Goal: Information Seeking & Learning: Learn about a topic

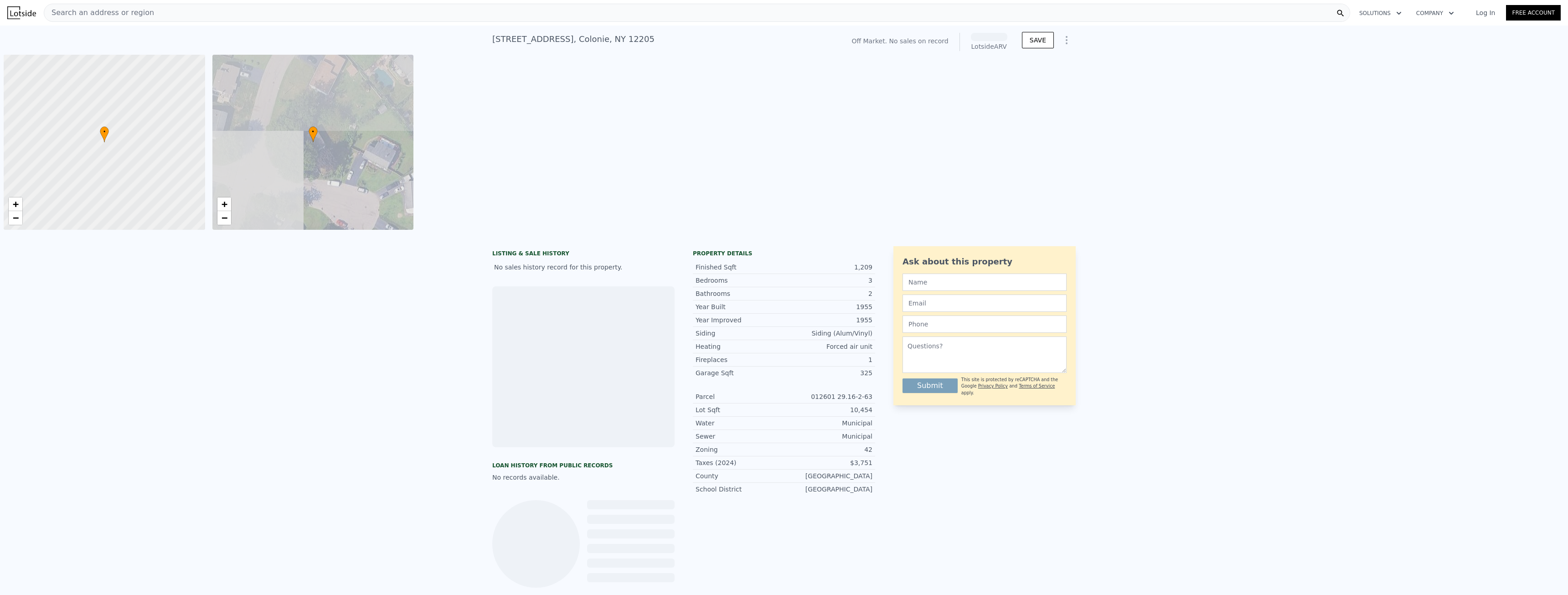
scroll to position [0, 4]
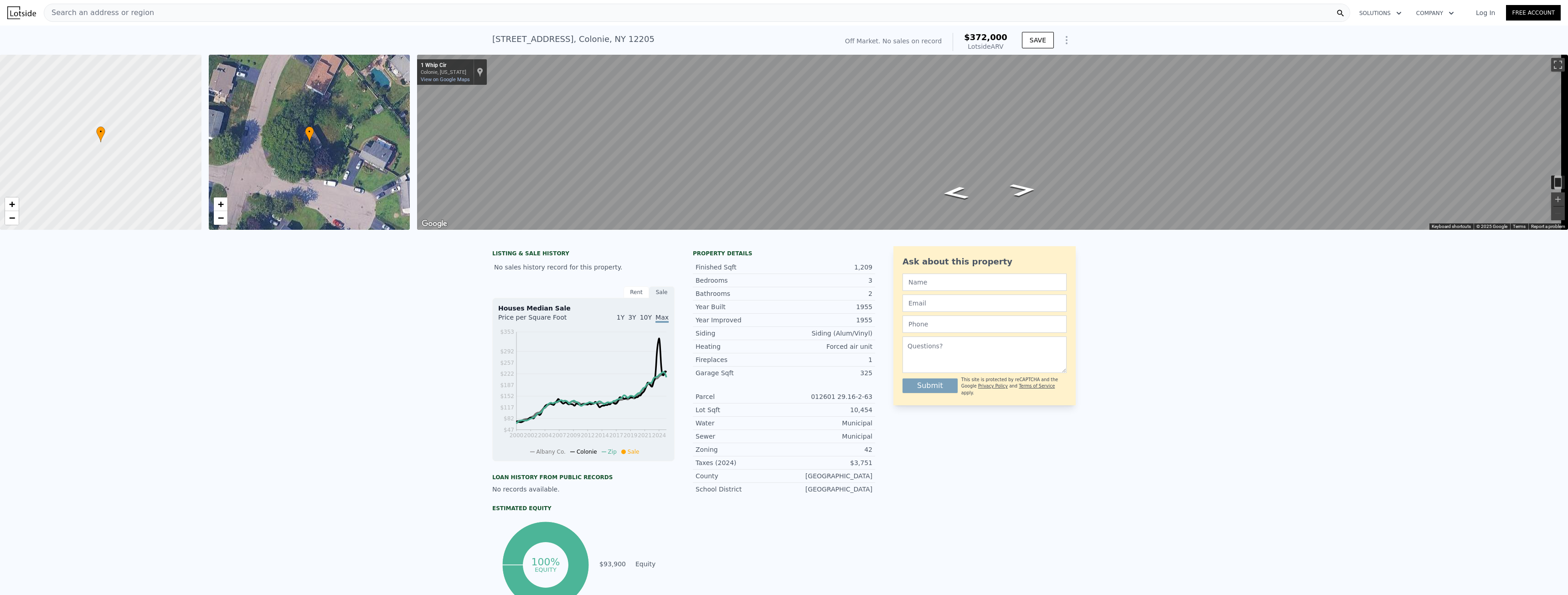
click at [154, 14] on div "Search an address or region" at bounding box center [696, 13] width 1306 height 19
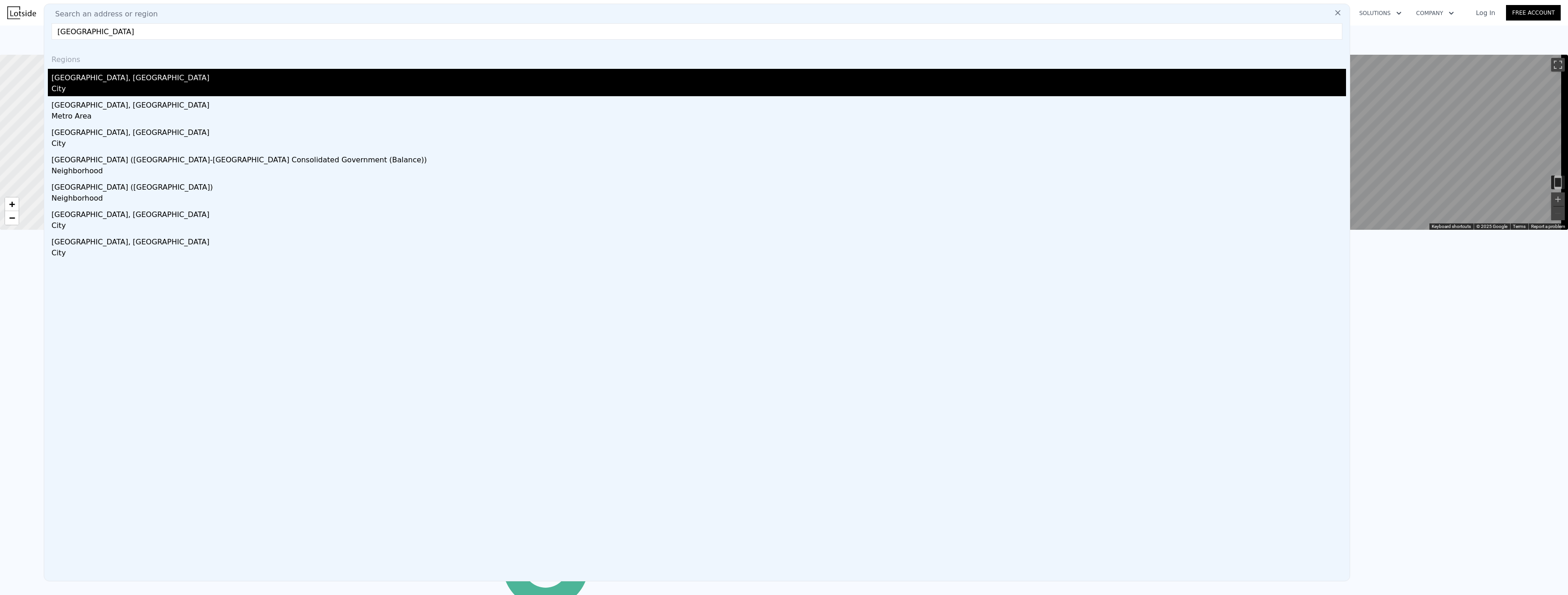
type input "[GEOGRAPHIC_DATA]"
click at [97, 81] on div "[GEOGRAPHIC_DATA], [GEOGRAPHIC_DATA]" at bounding box center [699, 76] width 1294 height 15
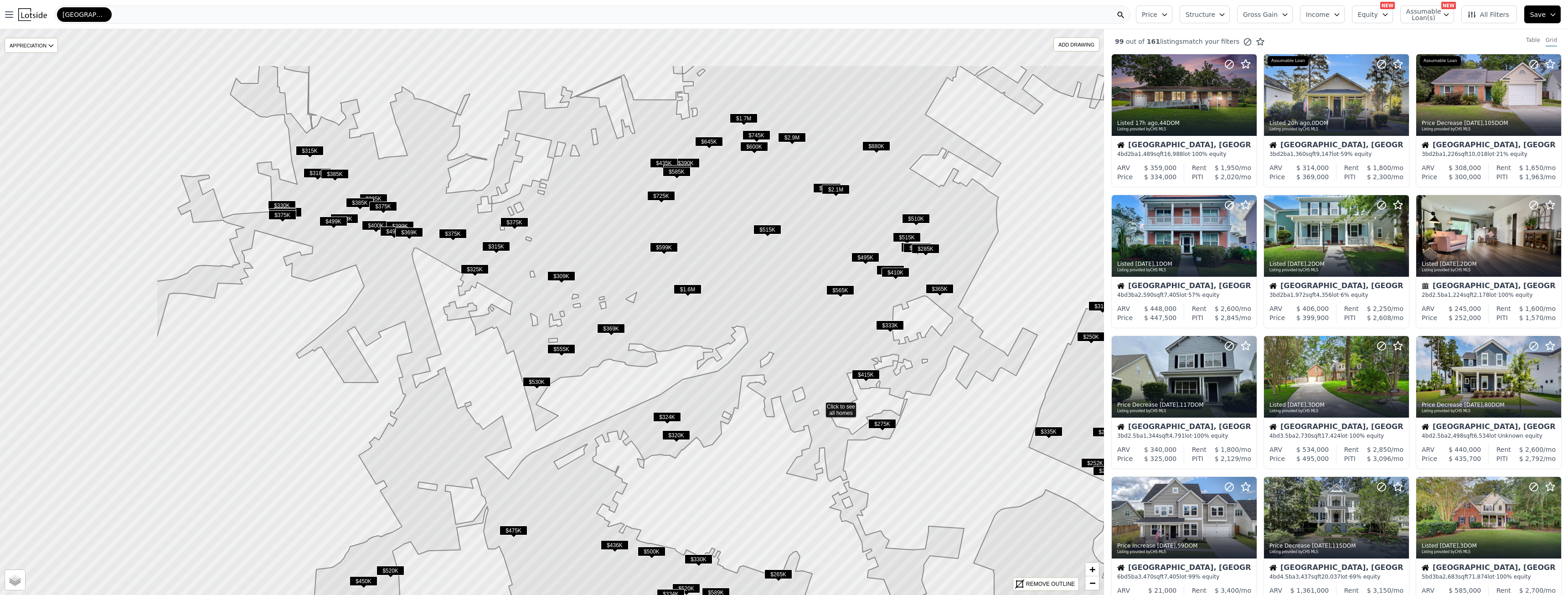
drag, startPoint x: 184, startPoint y: 341, endPoint x: 427, endPoint y: 428, distance: 258.1
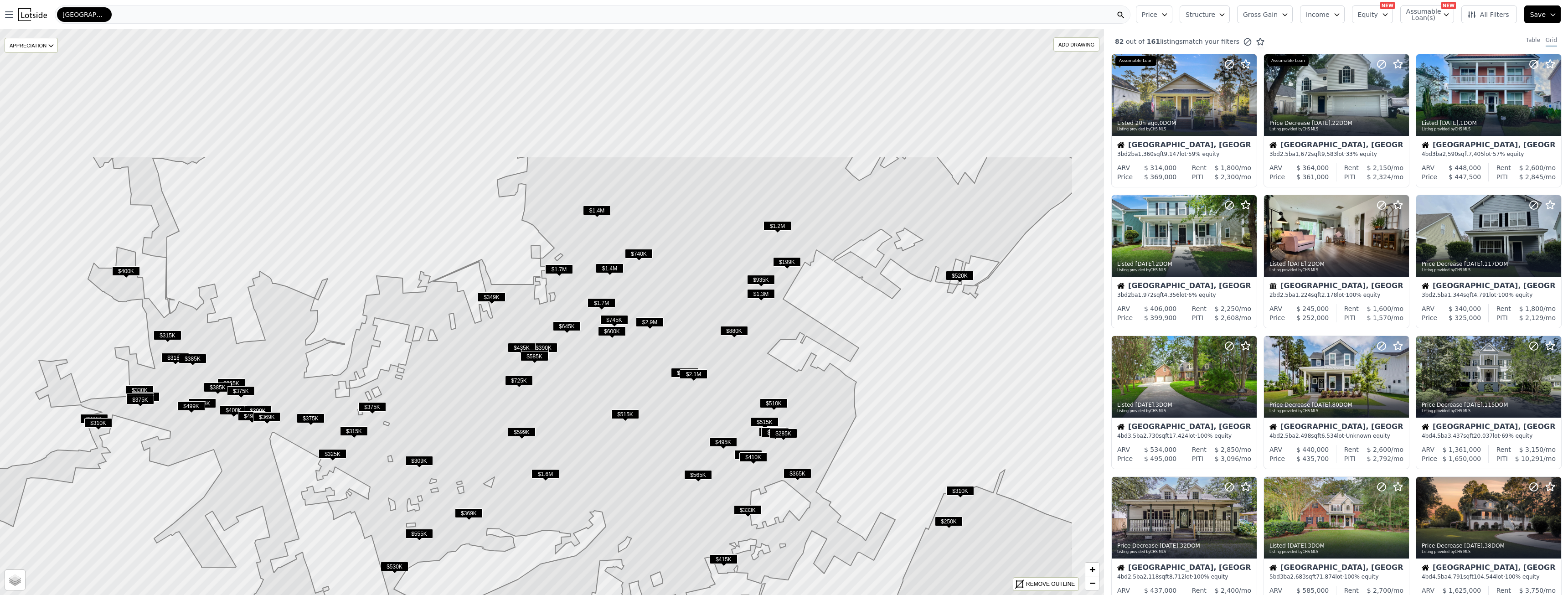
drag, startPoint x: 610, startPoint y: 183, endPoint x: 471, endPoint y: 387, distance: 246.9
click at [472, 386] on icon at bounding box center [522, 497] width 1102 height 681
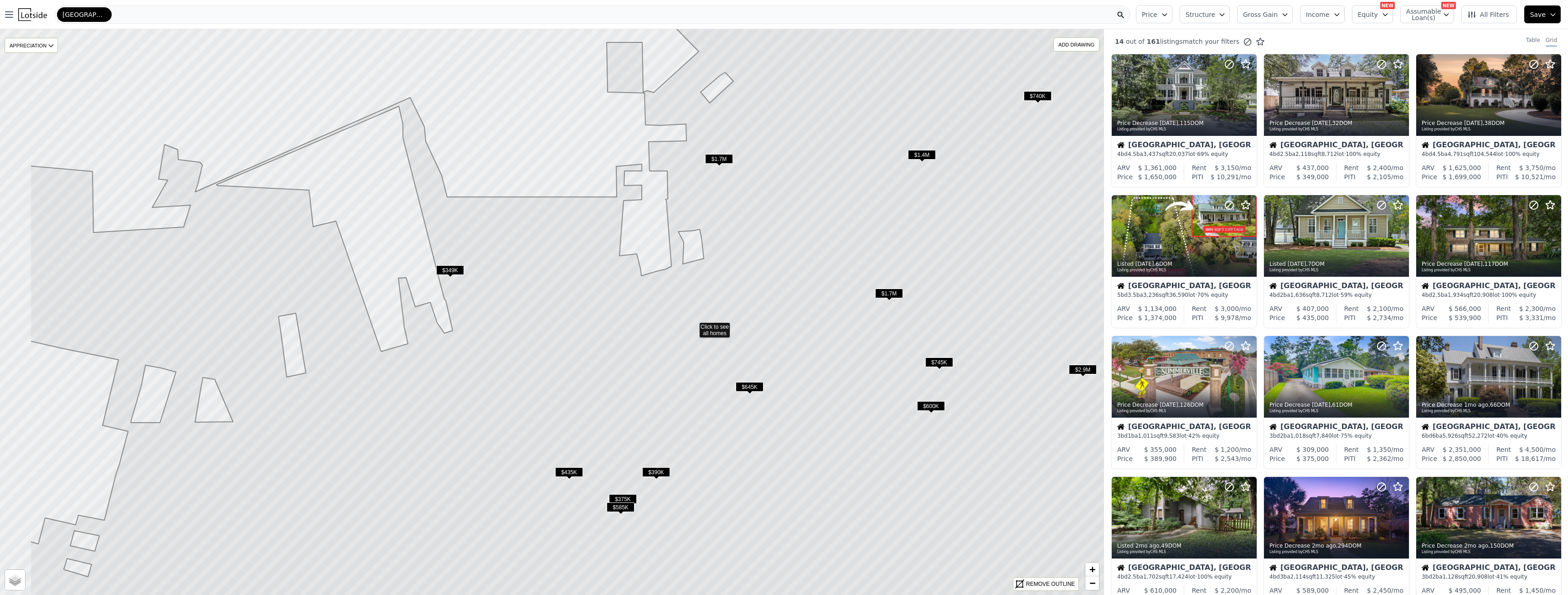
click at [736, 322] on icon at bounding box center [693, 326] width 1327 height 681
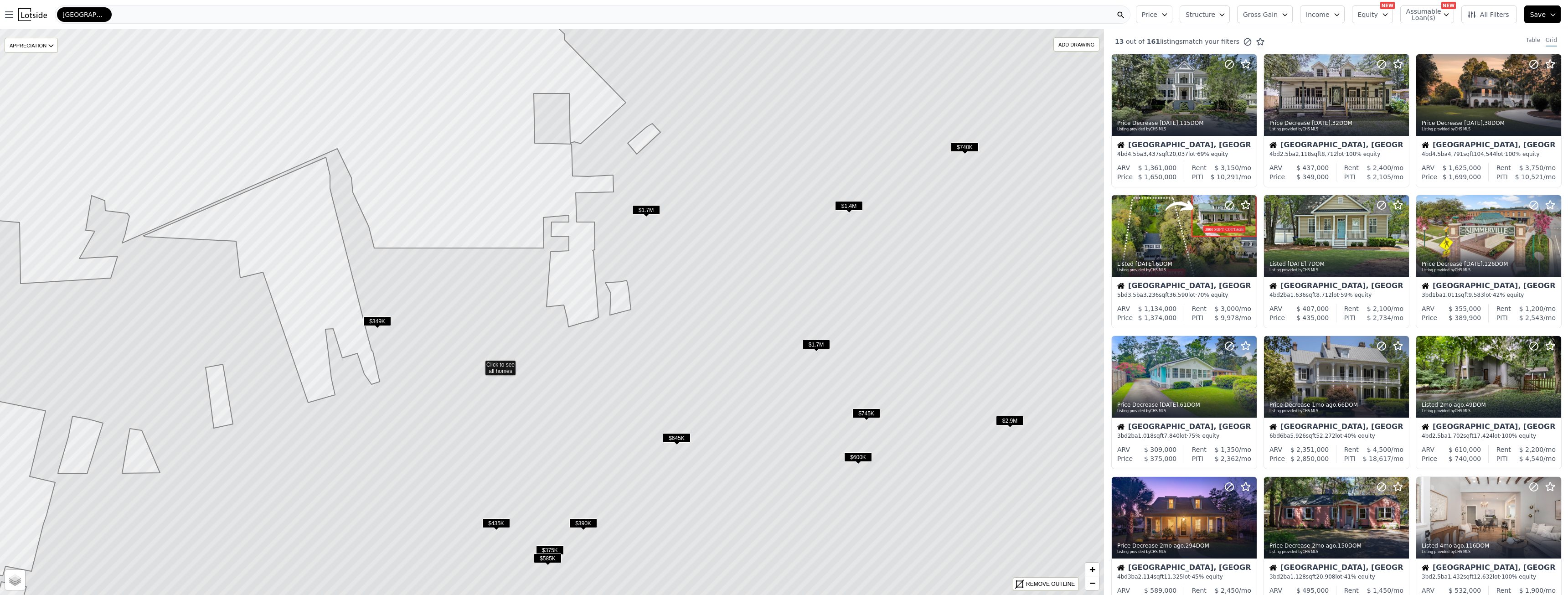
drag, startPoint x: 333, startPoint y: 400, endPoint x: 127, endPoint y: 496, distance: 227.3
click at [127, 496] on icon at bounding box center [479, 363] width 1327 height 681
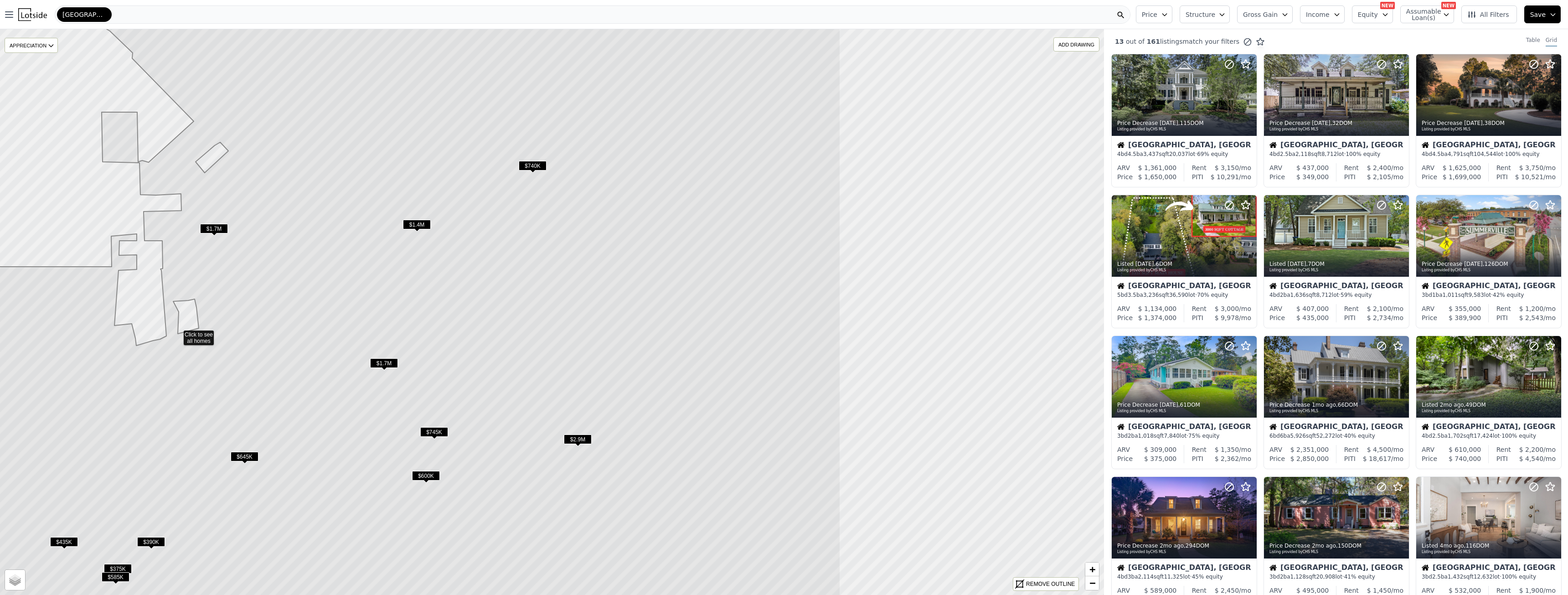
drag, startPoint x: 895, startPoint y: 341, endPoint x: 520, endPoint y: 363, distance: 375.6
click at [520, 363] on icon at bounding box center [177, 334] width 1327 height 681
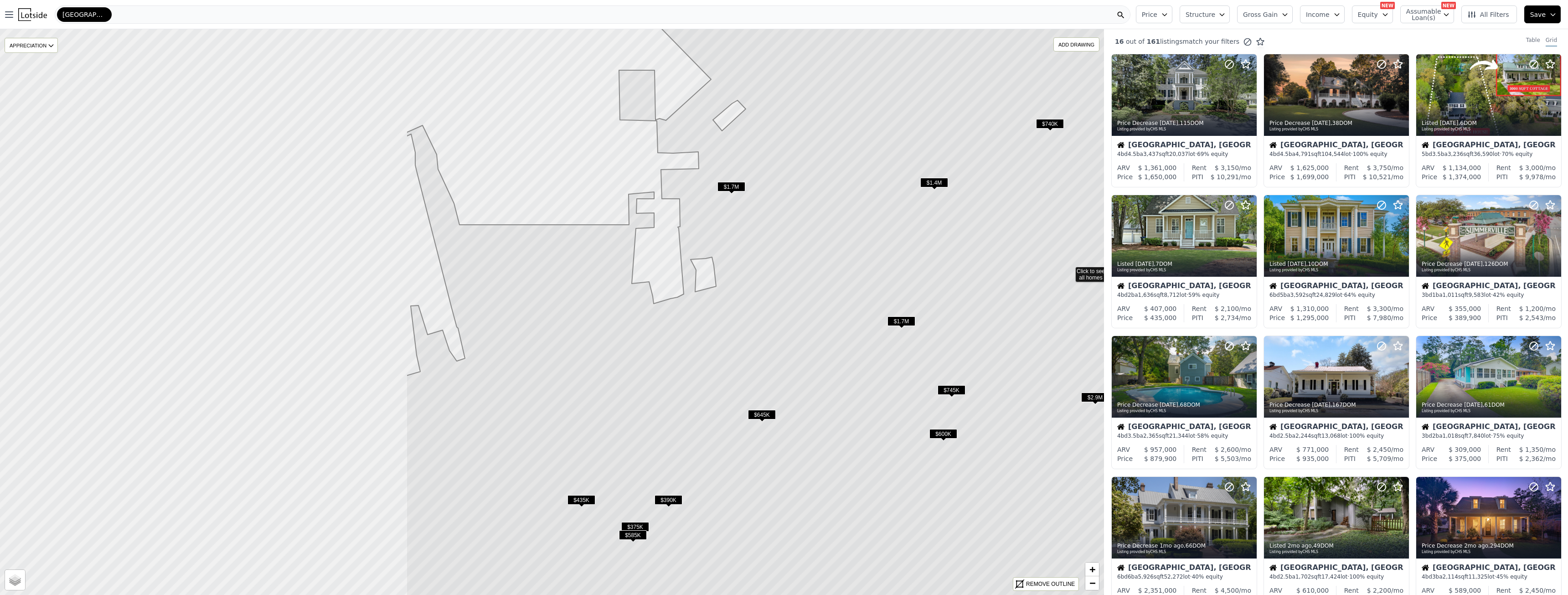
drag, startPoint x: 289, startPoint y: 340, endPoint x: 830, endPoint y: 298, distance: 542.6
click at [828, 298] on icon at bounding box center [1069, 270] width 1327 height 681
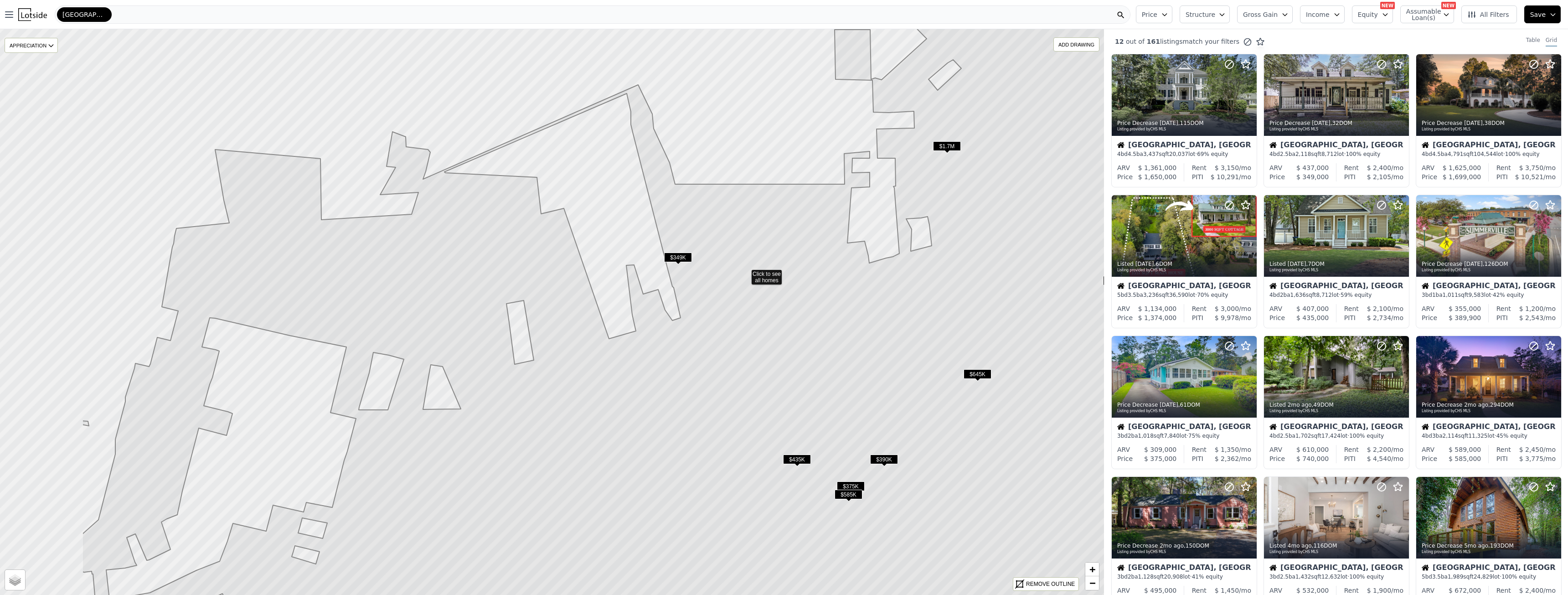
drag, startPoint x: 411, startPoint y: 449, endPoint x: 589, endPoint y: 413, distance: 181.6
click at [616, 413] on icon at bounding box center [745, 273] width 1327 height 681
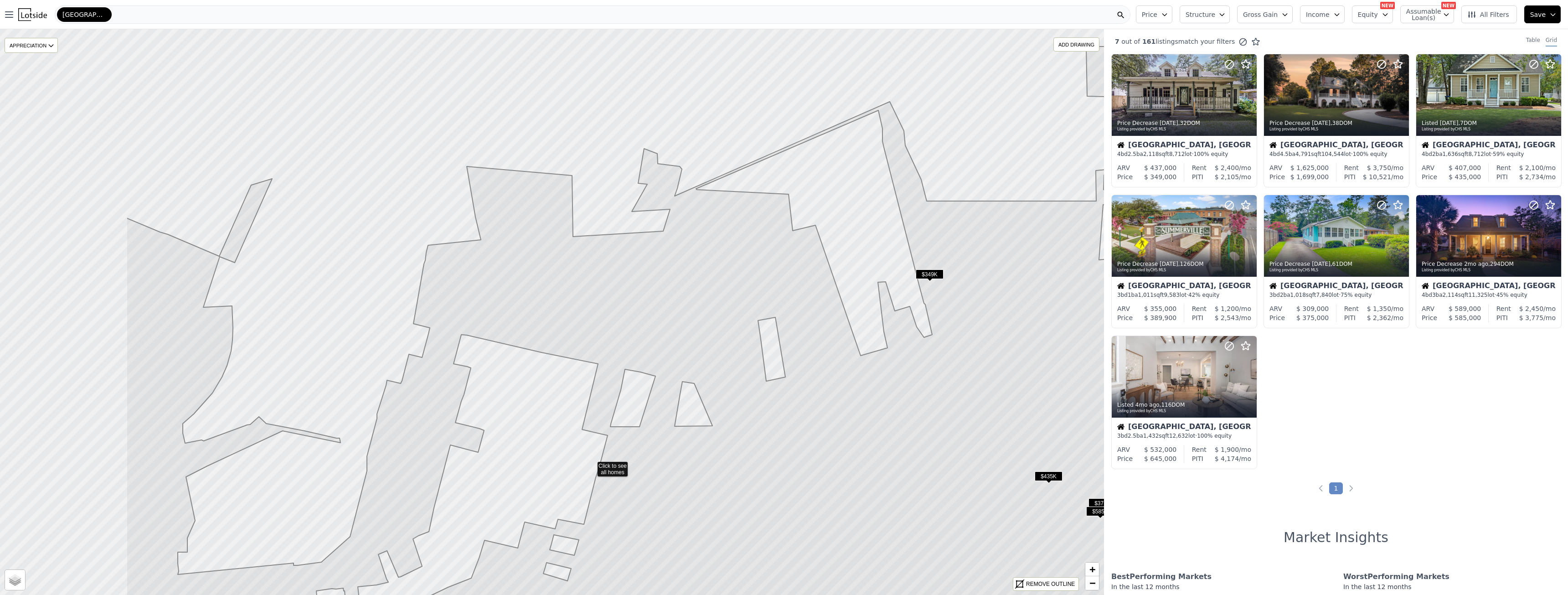
drag, startPoint x: 362, startPoint y: 446, endPoint x: 451, endPoint y: 443, distance: 89.1
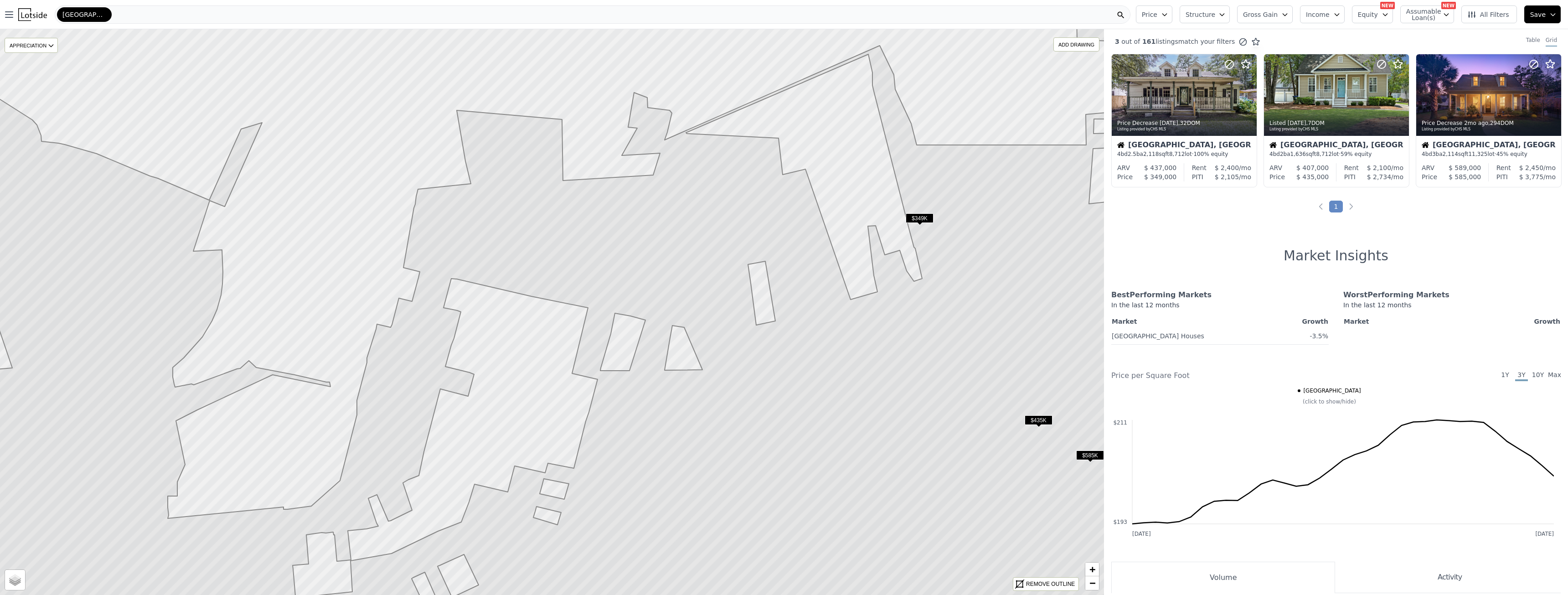
drag, startPoint x: 226, startPoint y: 363, endPoint x: 212, endPoint y: 307, distance: 57.7
click at [212, 307] on icon at bounding box center [539, 255] width 1327 height 681
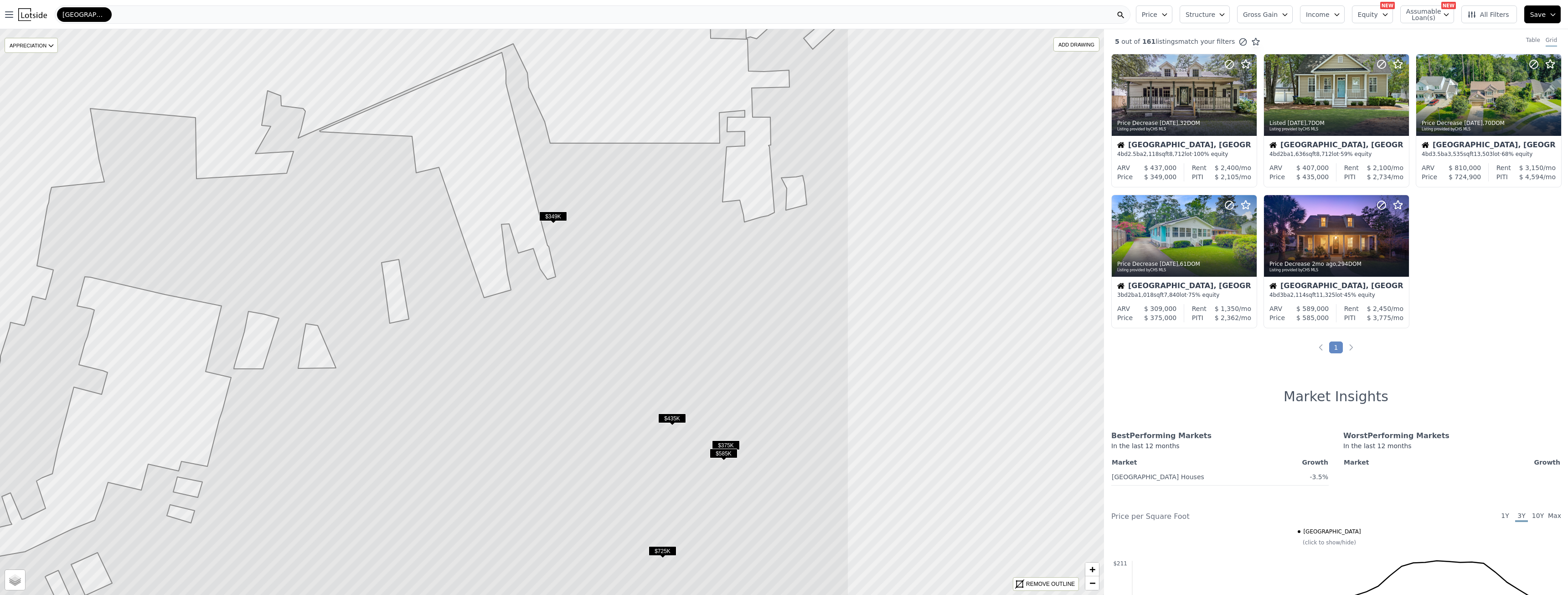
drag, startPoint x: 841, startPoint y: 431, endPoint x: 474, endPoint y: 430, distance: 367.0
click at [474, 430] on icon at bounding box center [185, 310] width 1327 height 681
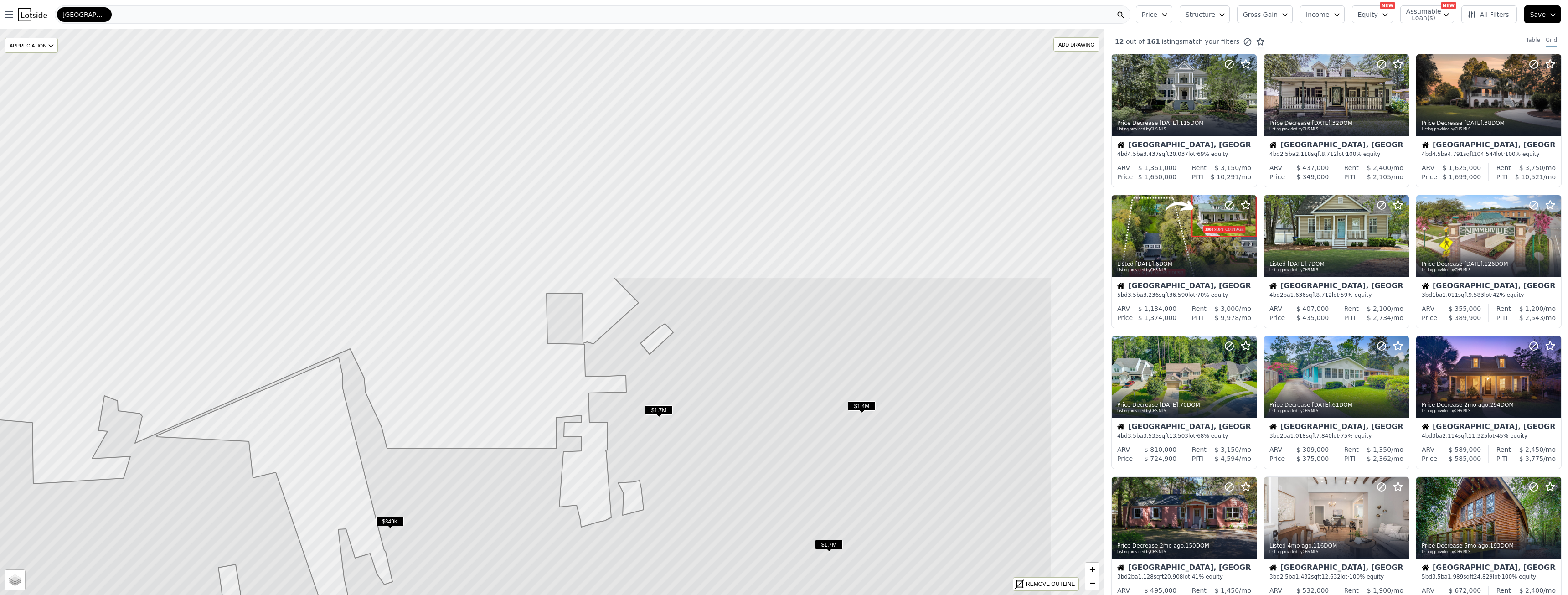
drag, startPoint x: 802, startPoint y: 300, endPoint x: 639, endPoint y: 566, distance: 312.0
click at [631, 594] on html "Open main menu Summerville Price Structure Gross Gain Income Equity NEW Assumab…" at bounding box center [784, 298] width 1568 height 595
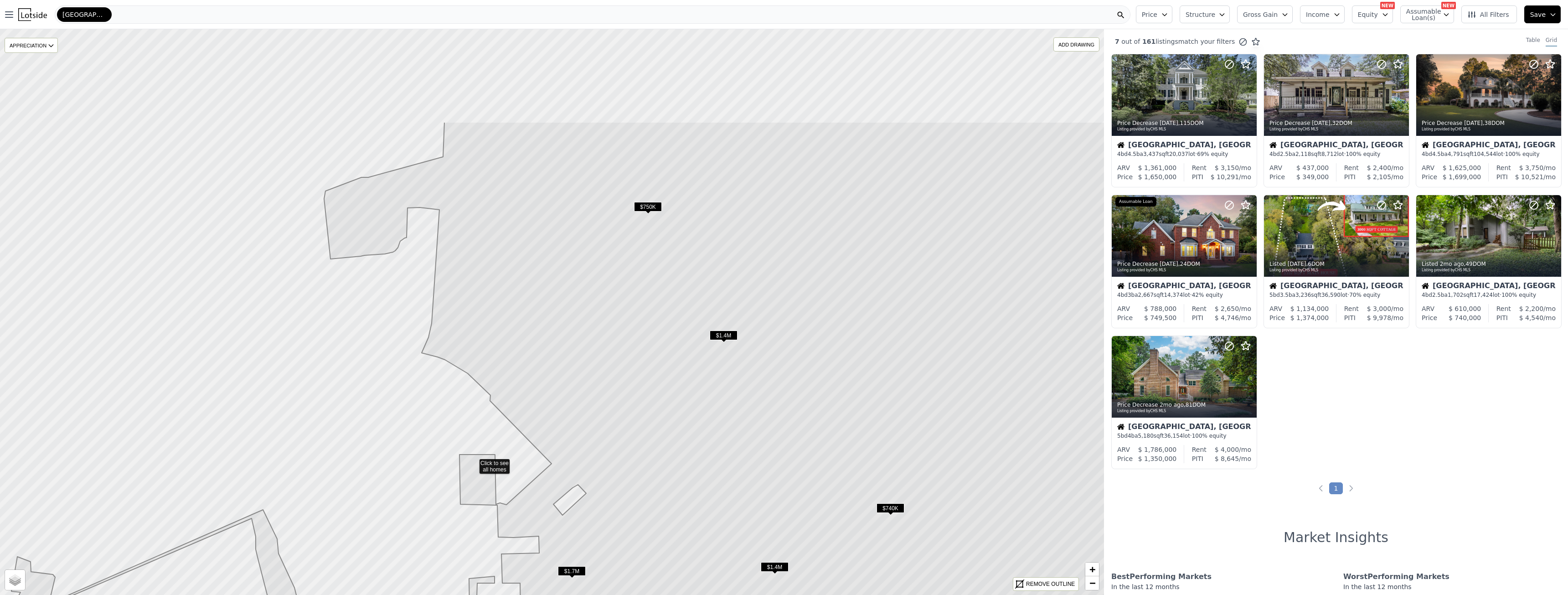
drag, startPoint x: 651, startPoint y: 395, endPoint x: 664, endPoint y: 481, distance: 87.0
click at [664, 481] on icon at bounding box center [473, 462] width 1327 height 681
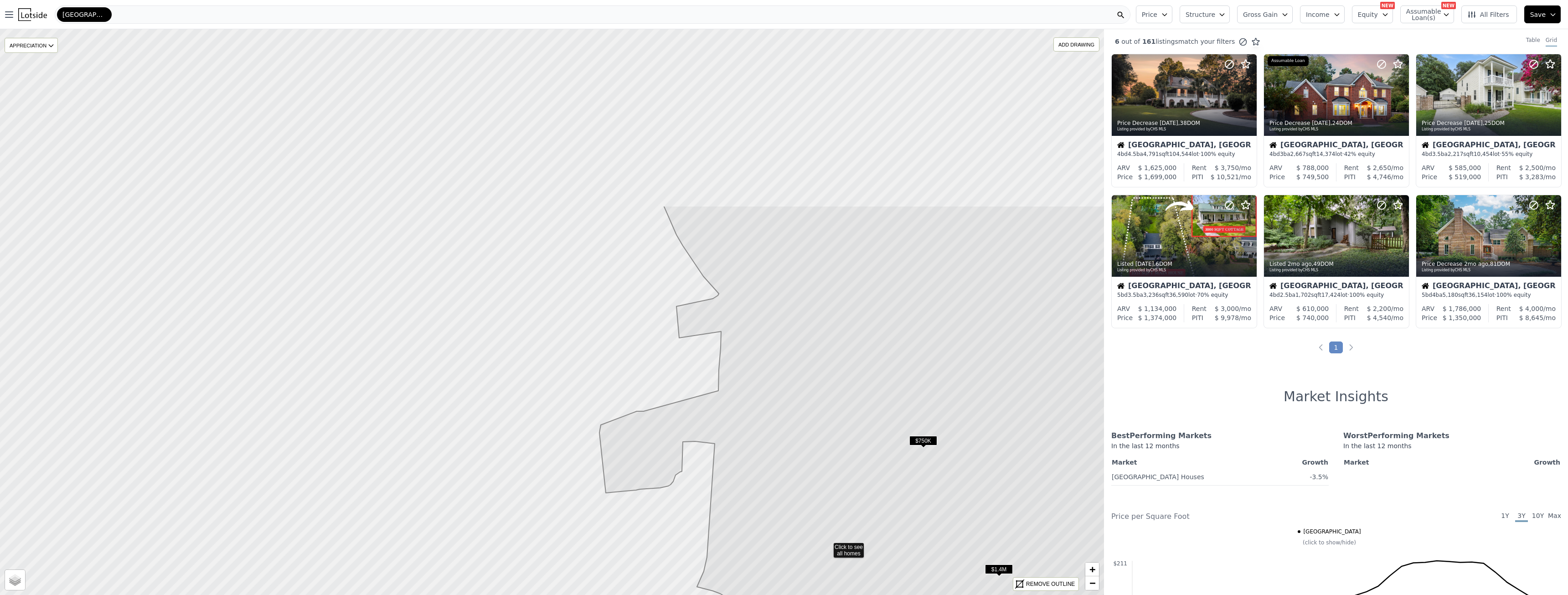
drag, startPoint x: 495, startPoint y: 346, endPoint x: 770, endPoint y: 579, distance: 360.4
click at [770, 579] on icon at bounding box center [827, 546] width 1327 height 681
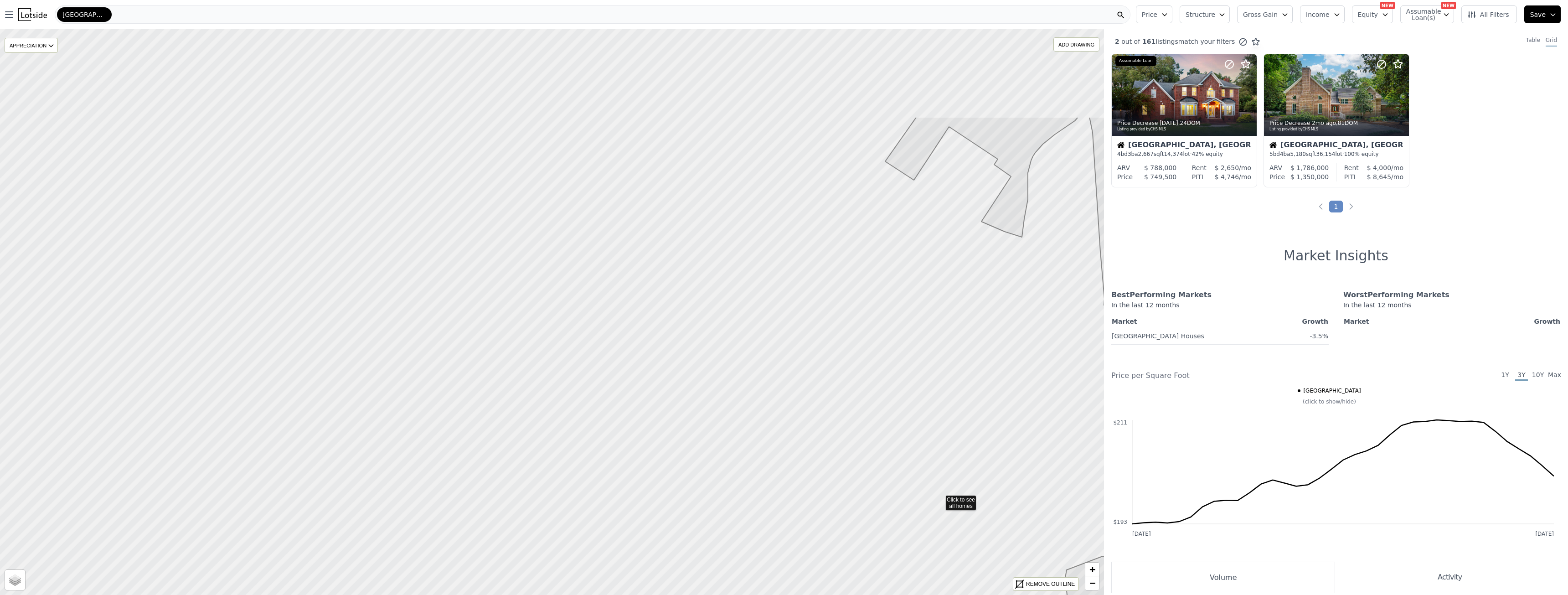
drag, startPoint x: 471, startPoint y: 368, endPoint x: 941, endPoint y: 501, distance: 488.5
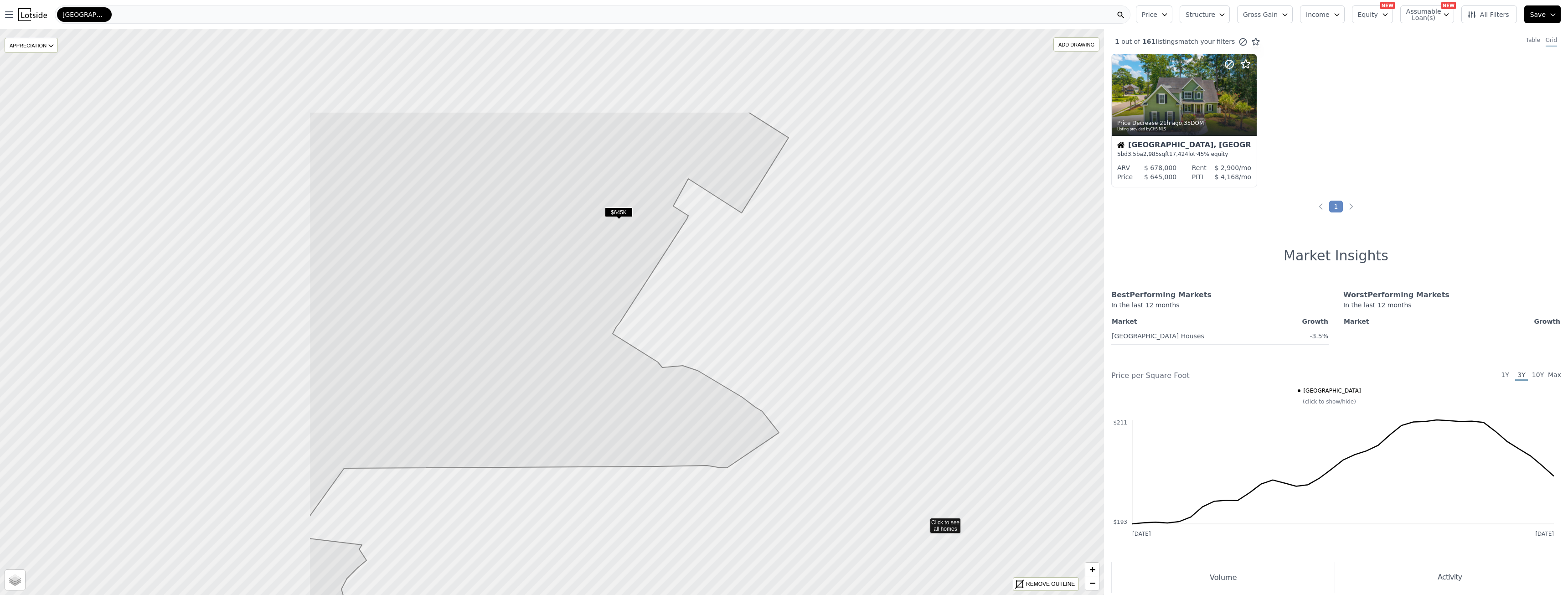
drag, startPoint x: 503, startPoint y: 377, endPoint x: 827, endPoint y: 473, distance: 337.9
click at [922, 524] on icon at bounding box center [972, 451] width 1328 height 682
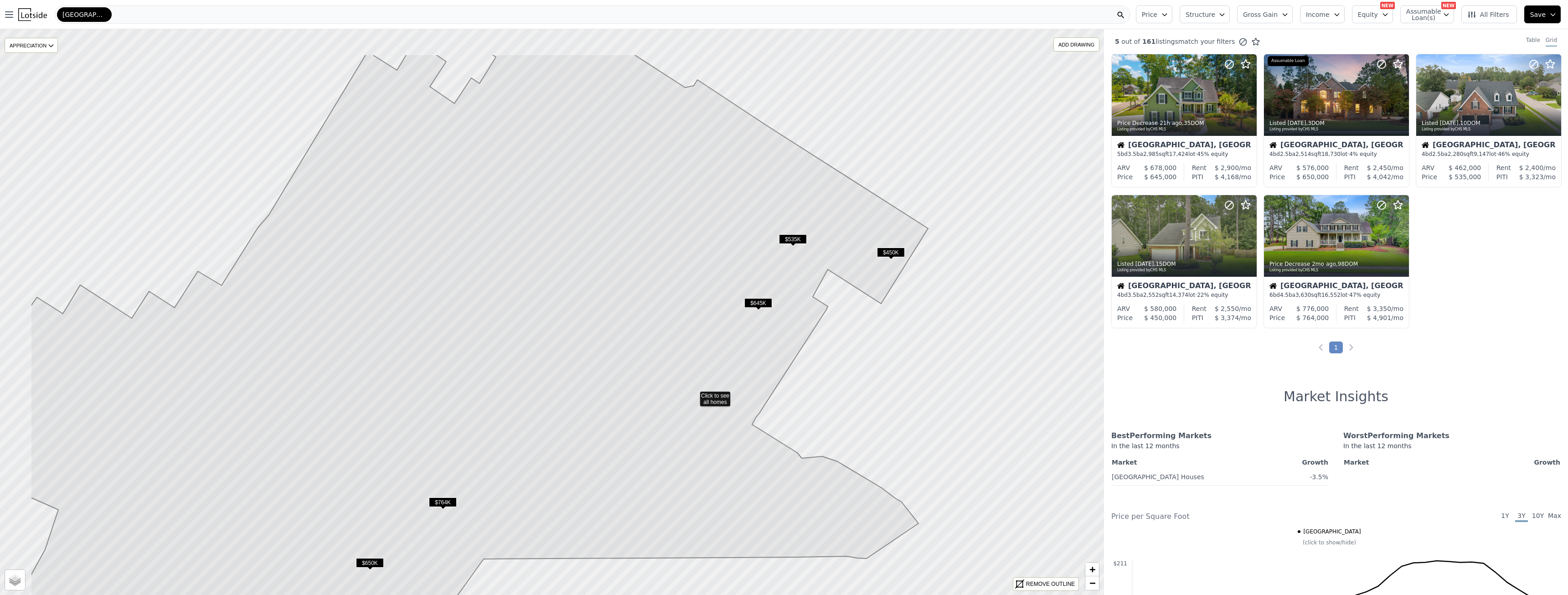
drag, startPoint x: 579, startPoint y: 337, endPoint x: 715, endPoint y: 402, distance: 150.7
click at [715, 402] on icon at bounding box center [479, 394] width 898 height 681
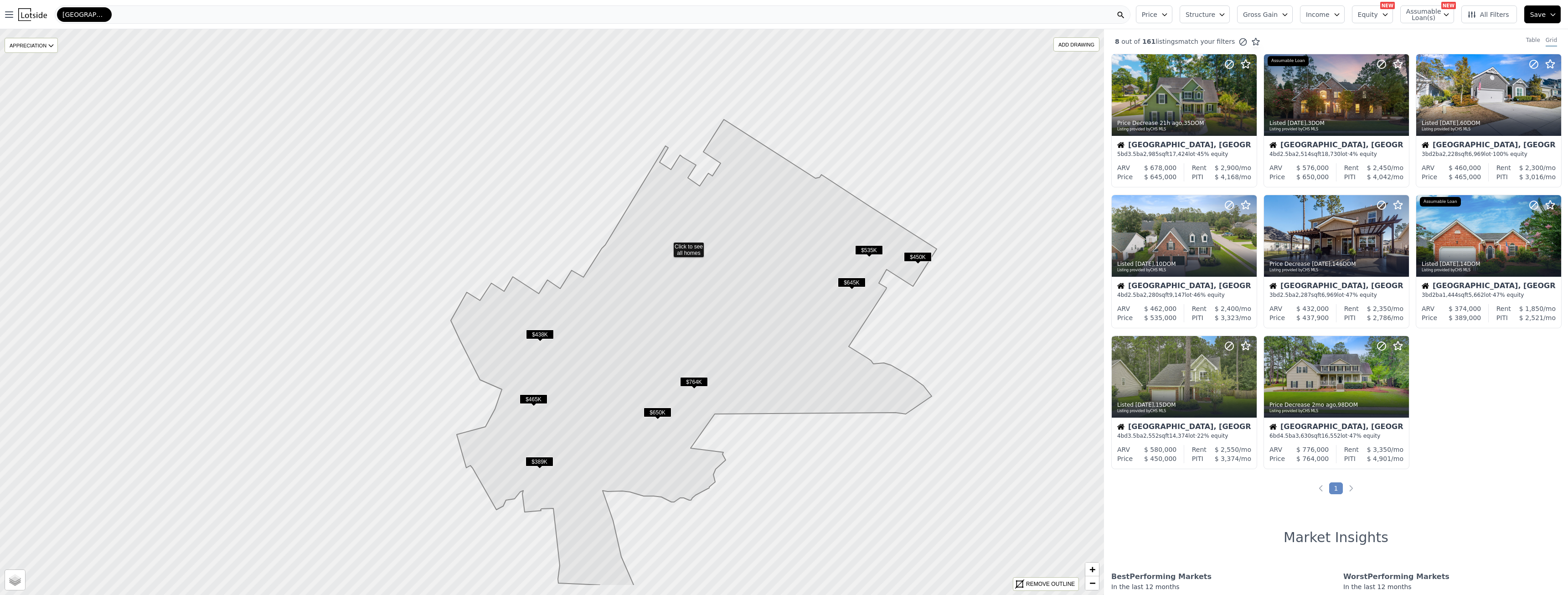
drag, startPoint x: 608, startPoint y: 340, endPoint x: 724, endPoint y: 274, distance: 133.5
click at [724, 274] on icon at bounding box center [890, 352] width 880 height 466
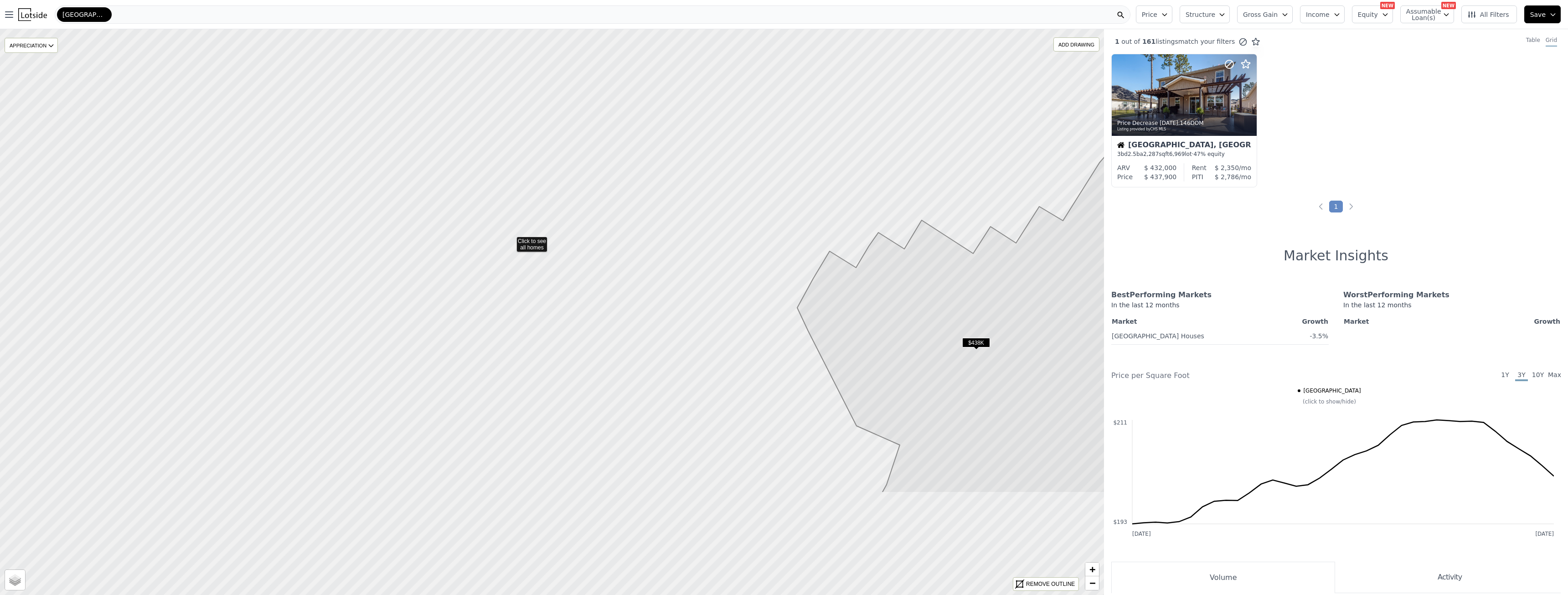
drag, startPoint x: 209, startPoint y: 409, endPoint x: 645, endPoint y: 137, distance: 513.9
click at [618, 154] on icon at bounding box center [844, 152] width 1328 height 682
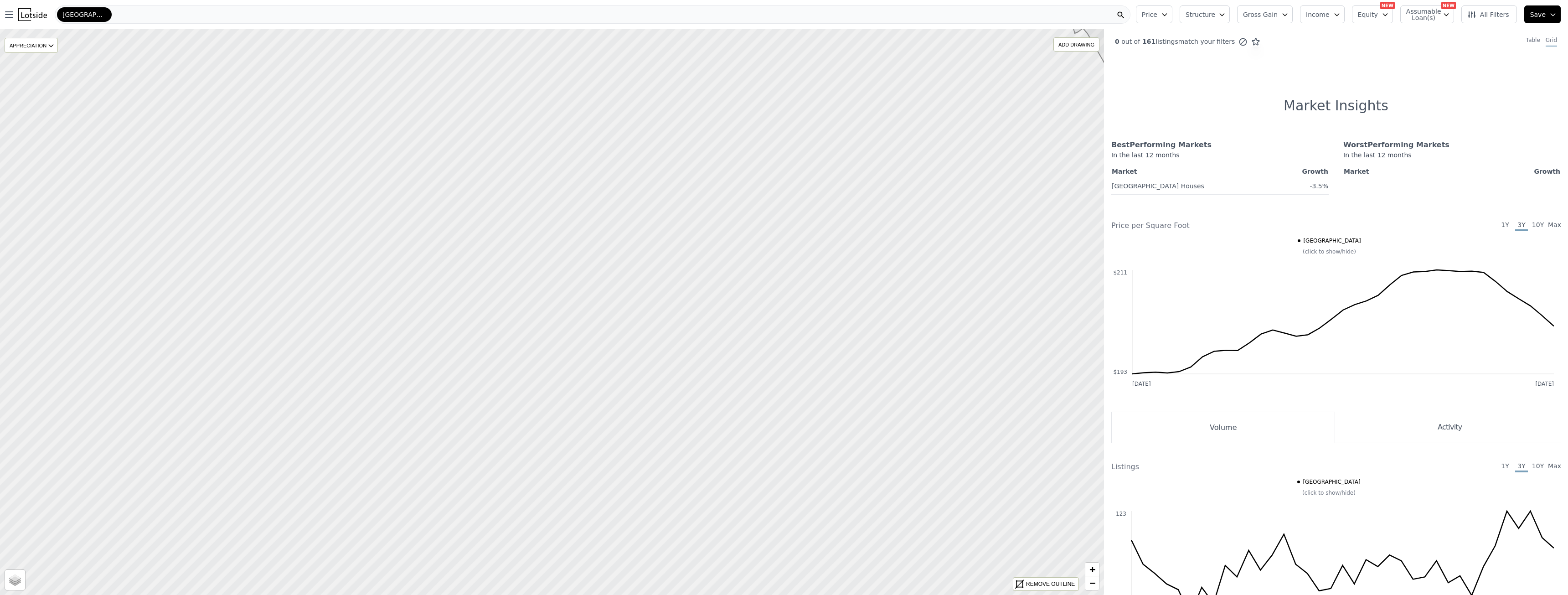
drag, startPoint x: 316, startPoint y: 463, endPoint x: 378, endPoint y: 19, distance: 448.3
click at [378, 19] on div "Open main menu Summerville Price Structure Gross Gain Income Equity NEW Assumab…" at bounding box center [784, 298] width 1568 height 595
drag, startPoint x: 846, startPoint y: 389, endPoint x: 91, endPoint y: 332, distance: 757.1
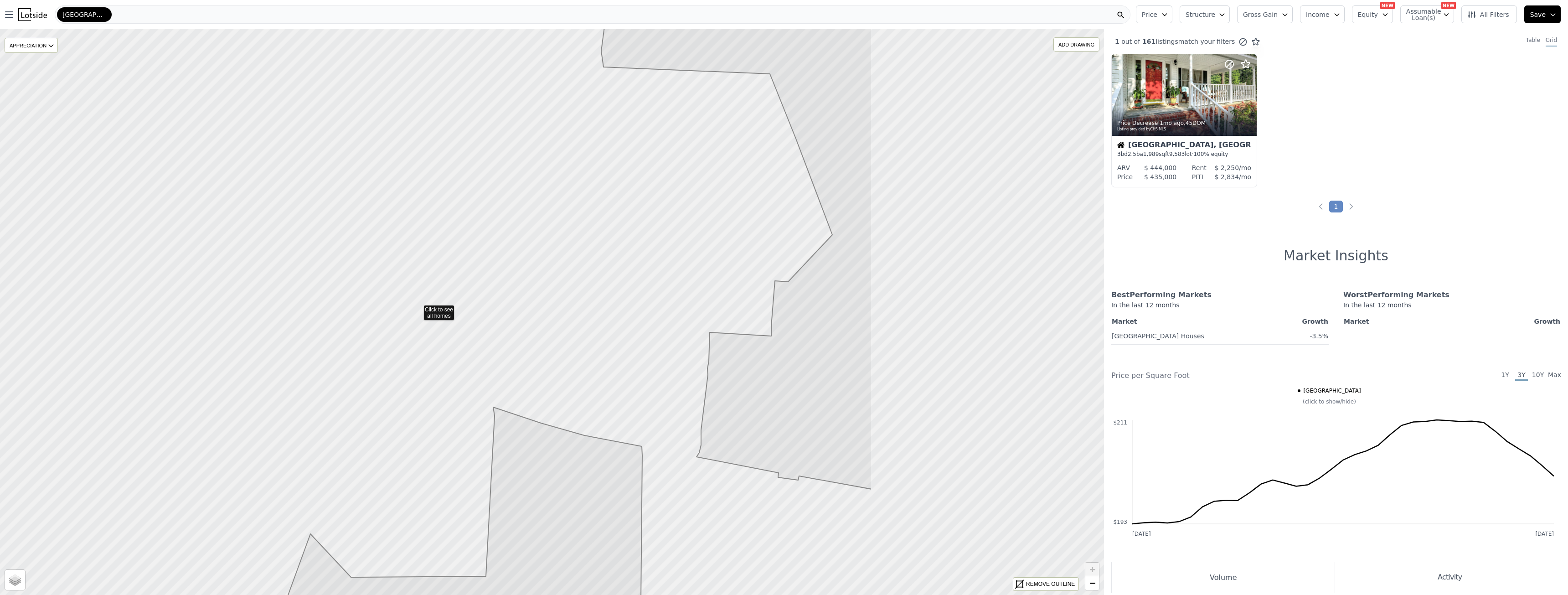
drag, startPoint x: 770, startPoint y: 352, endPoint x: 410, endPoint y: 306, distance: 362.9
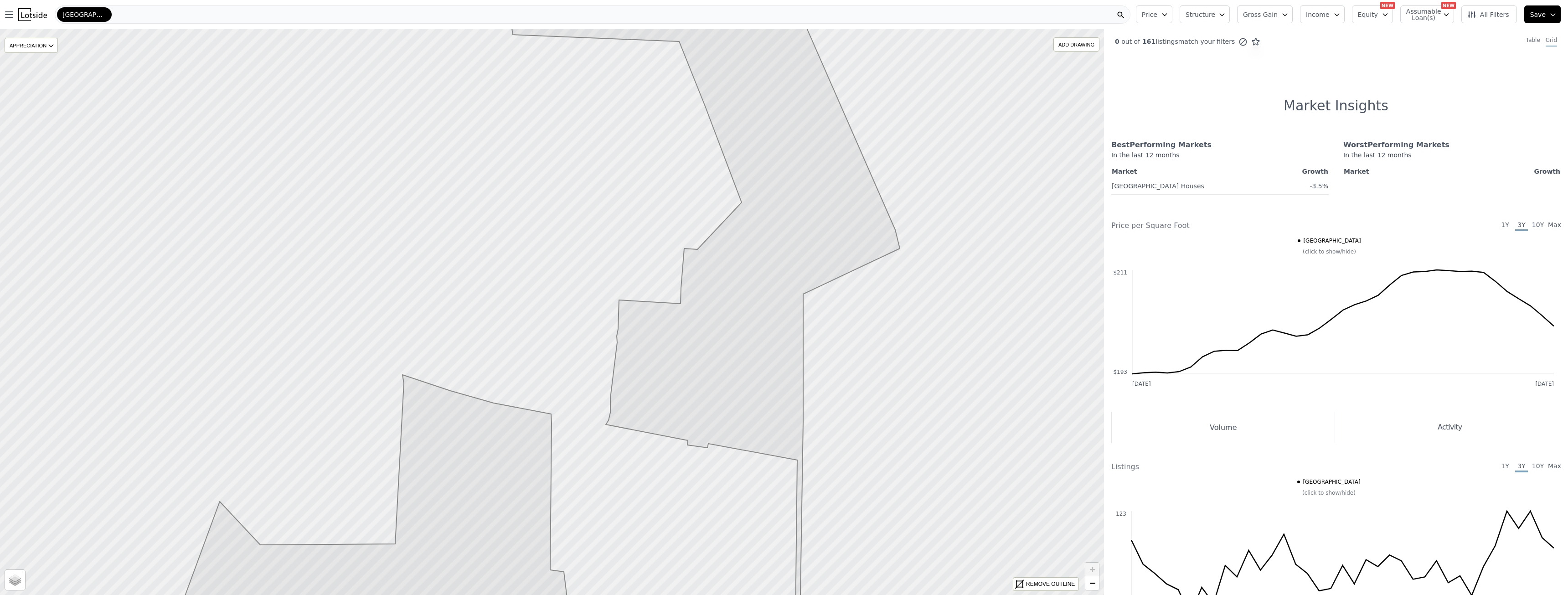
drag, startPoint x: 789, startPoint y: 374, endPoint x: 719, endPoint y: 345, distance: 75.8
click at [719, 345] on icon at bounding box center [537, 283] width 724 height 681
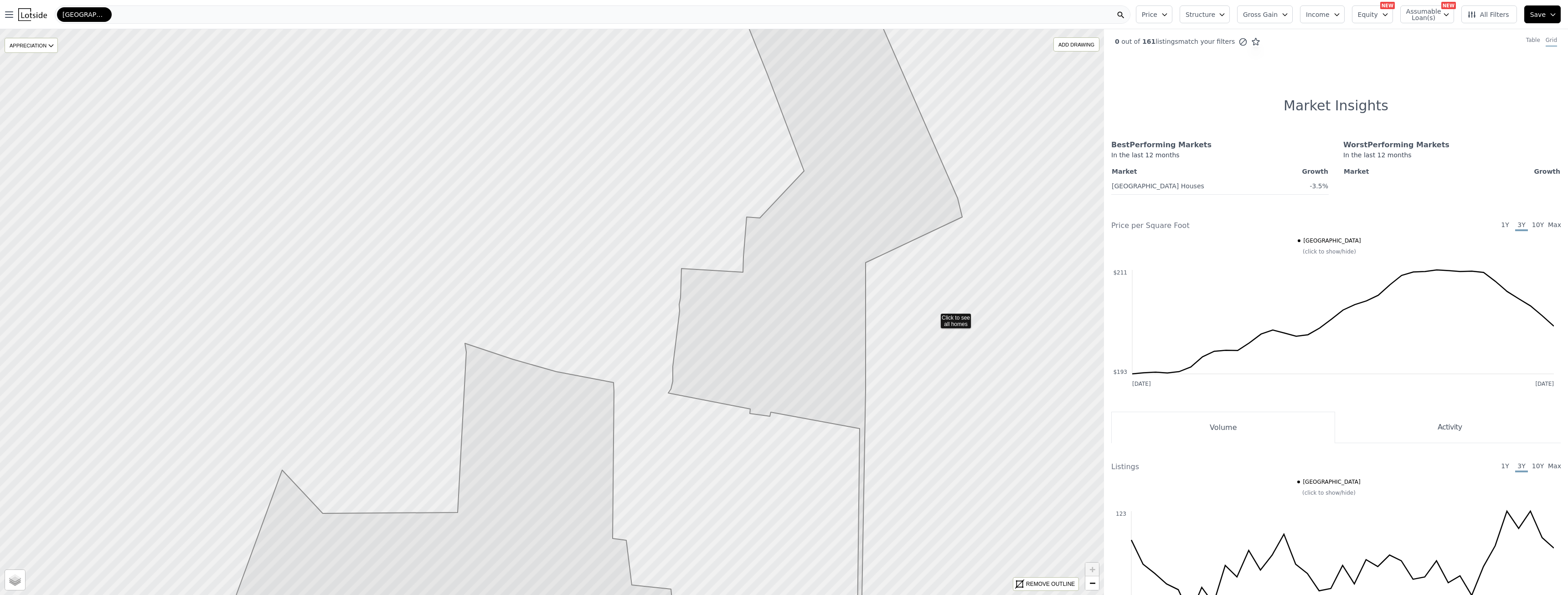
drag, startPoint x: 872, startPoint y: 349, endPoint x: 787, endPoint y: 328, distance: 87.6
click at [932, 315] on icon at bounding box center [614, 280] width 1328 height 682
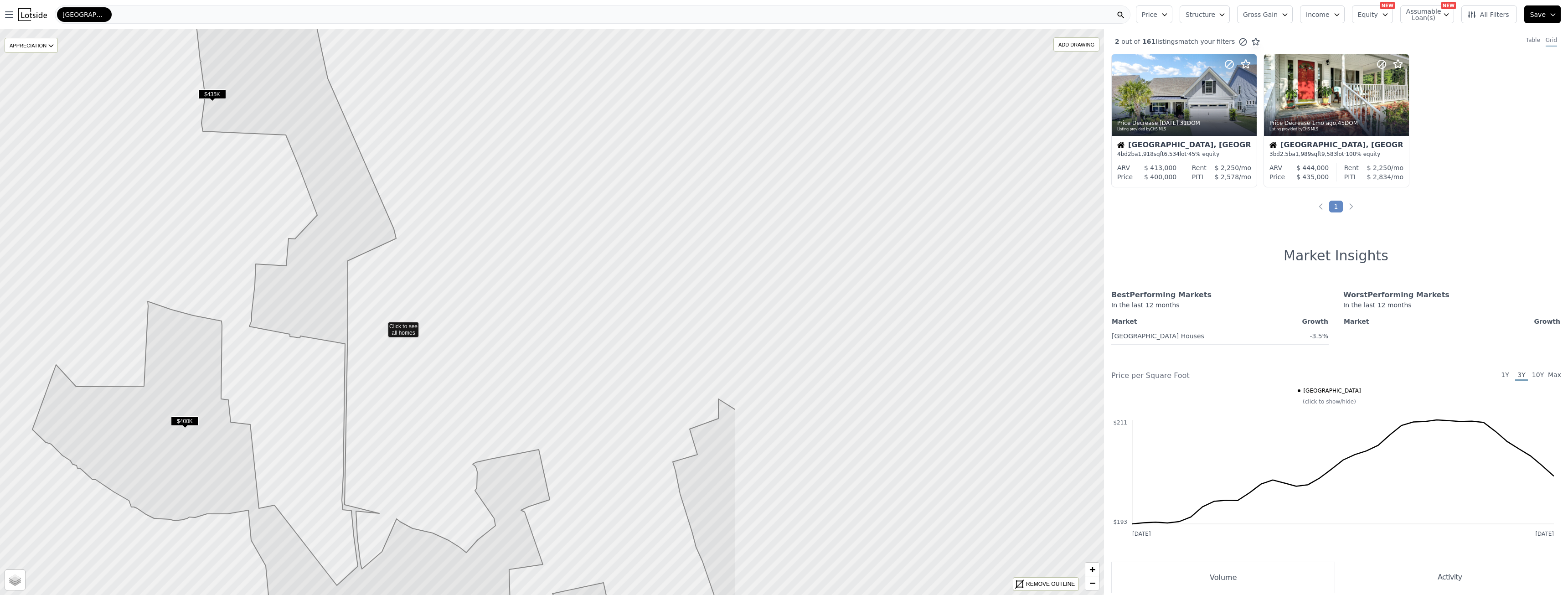
drag, startPoint x: 872, startPoint y: 366, endPoint x: 349, endPoint y: 330, distance: 524.2
click at [347, 329] on icon at bounding box center [73, 269] width 1328 height 682
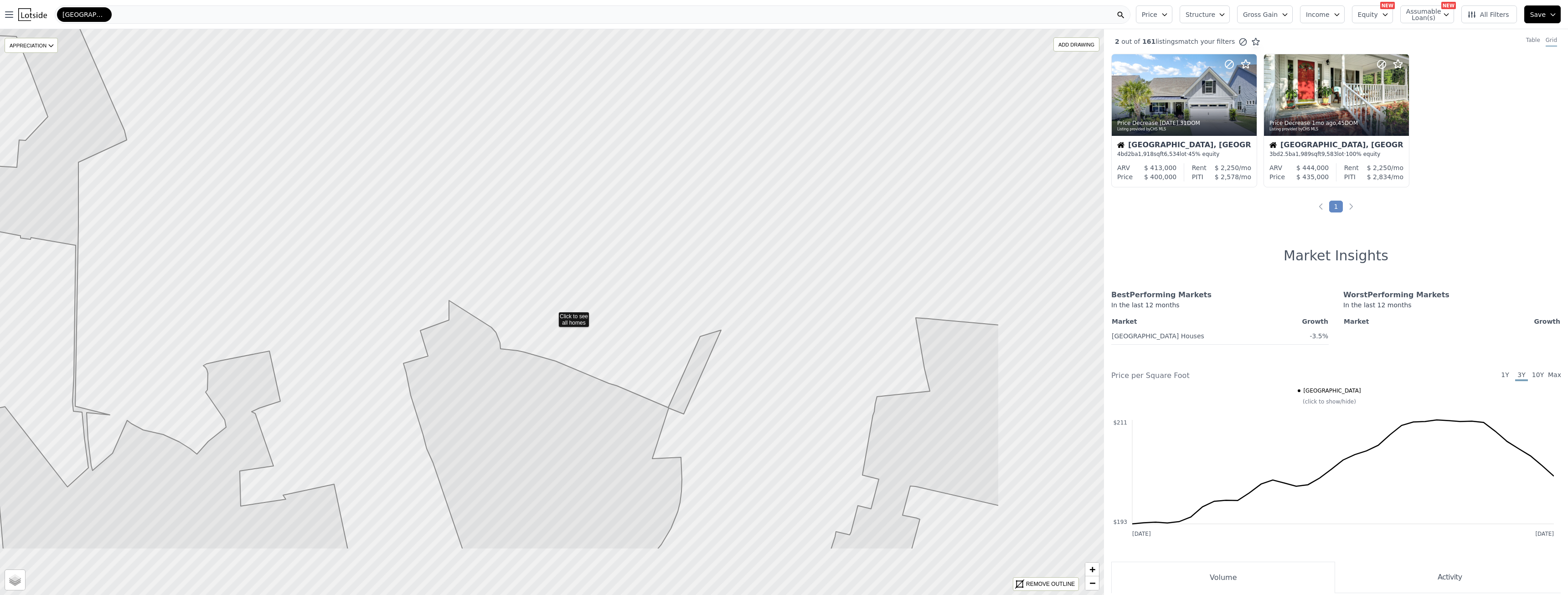
drag, startPoint x: 759, startPoint y: 403, endPoint x: 512, endPoint y: 301, distance: 267.2
click at [512, 301] on icon at bounding box center [336, 209] width 1328 height 682
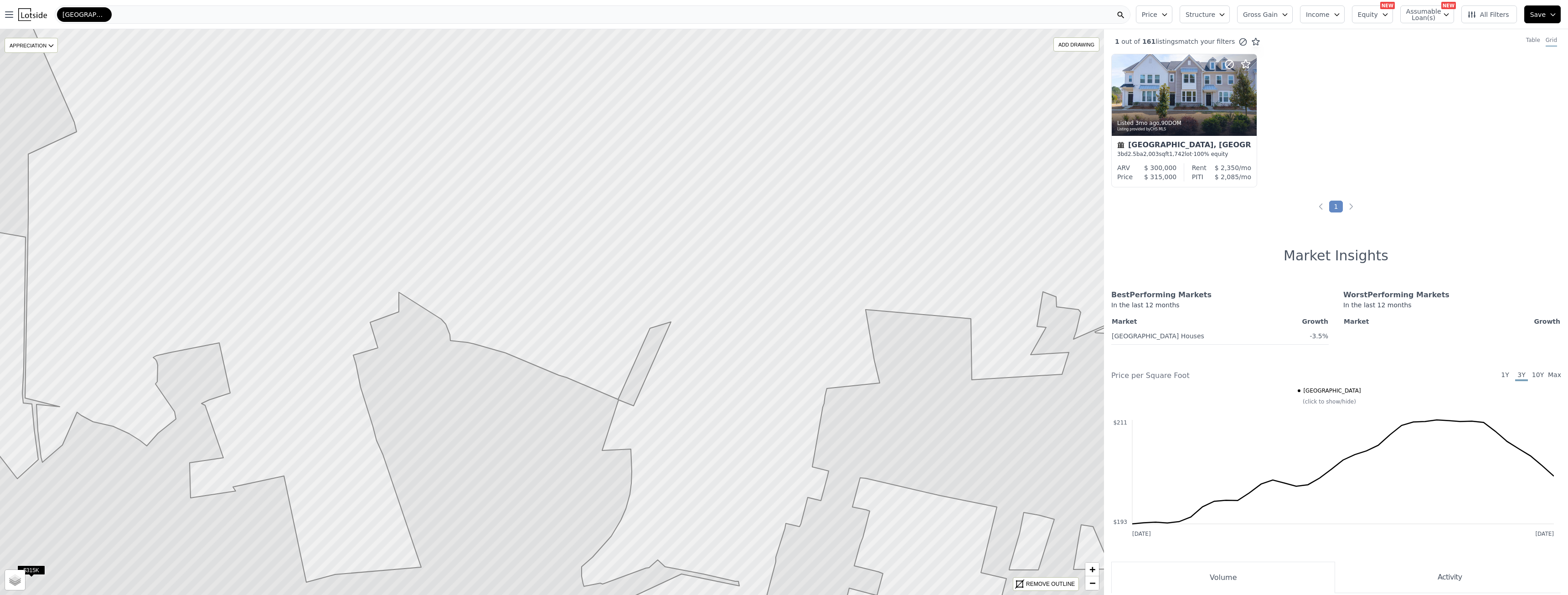
drag, startPoint x: 812, startPoint y: 411, endPoint x: 832, endPoint y: 428, distance: 26.2
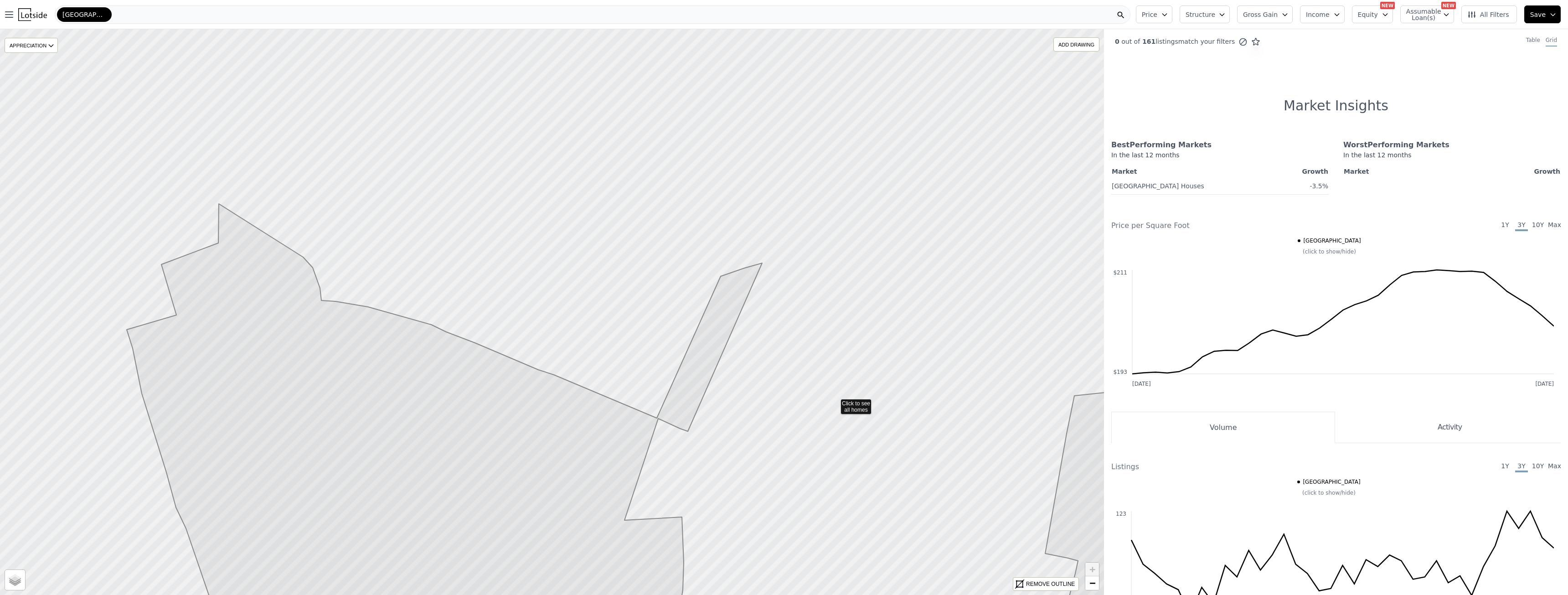
drag, startPoint x: 733, startPoint y: 390, endPoint x: 858, endPoint y: 448, distance: 137.8
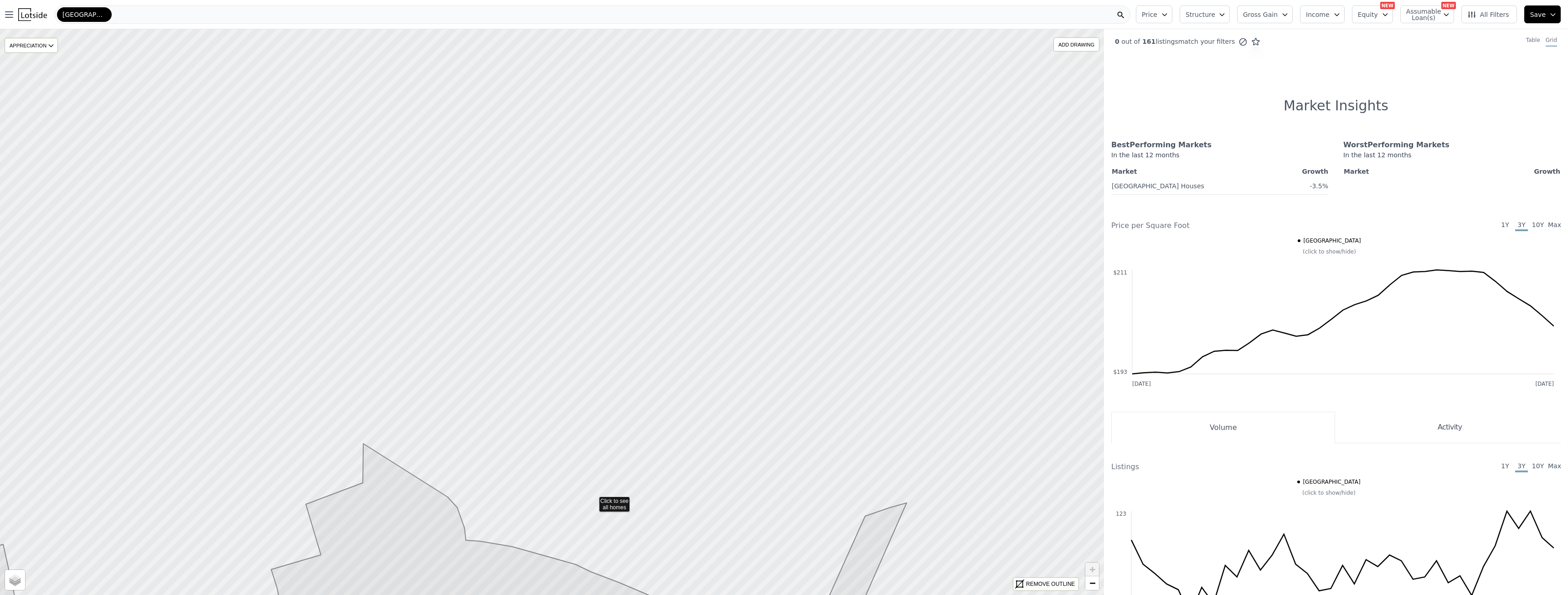
drag, startPoint x: 524, startPoint y: 384, endPoint x: 595, endPoint y: 498, distance: 134.3
click at [620, 249] on icon at bounding box center [552, 312] width 1328 height 682
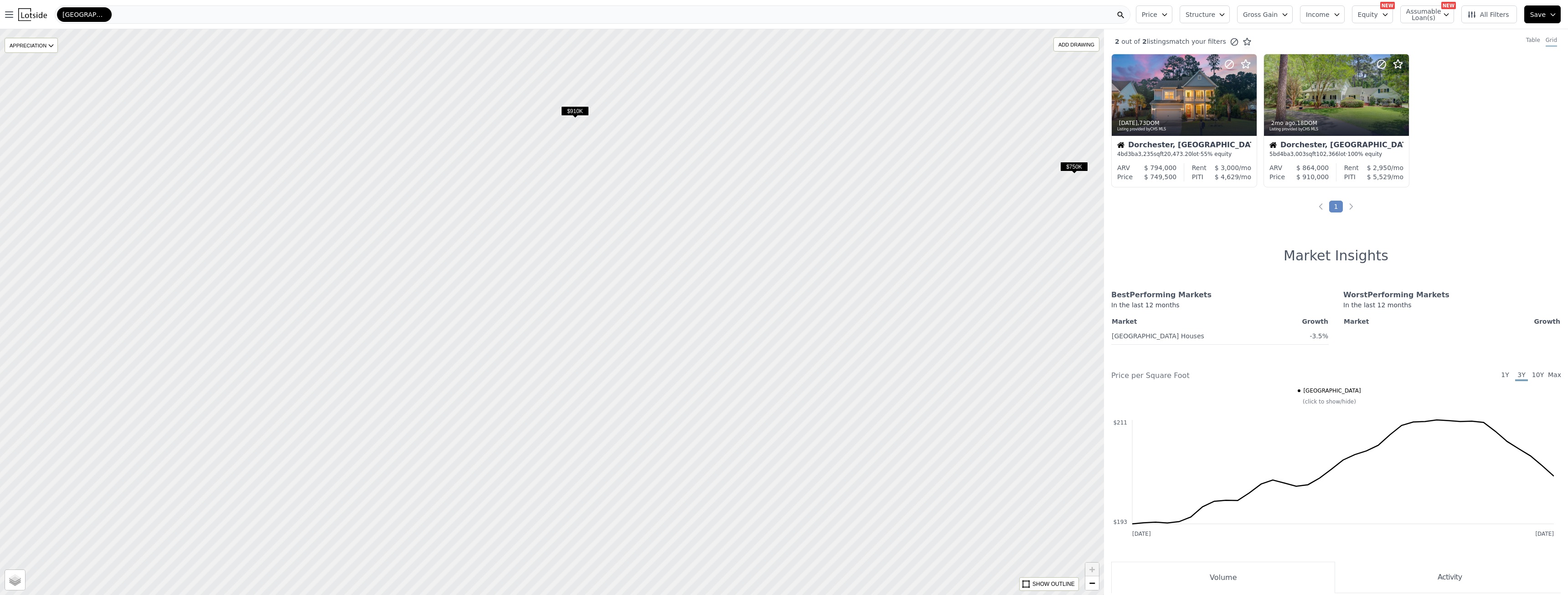
click at [572, 112] on span "$910K" at bounding box center [575, 111] width 28 height 10
drag, startPoint x: 614, startPoint y: 191, endPoint x: 487, endPoint y: 359, distance: 210.6
click at [487, 359] on div at bounding box center [552, 312] width 1325 height 679
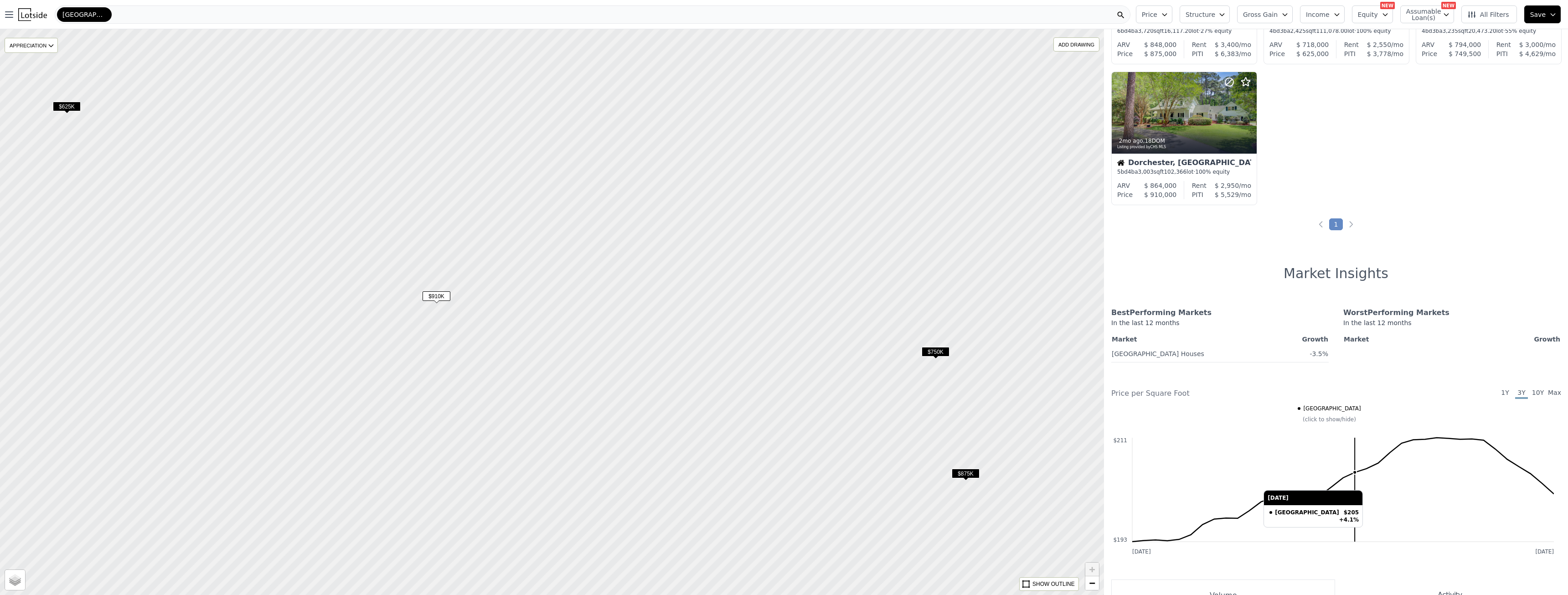
scroll to position [137, 0]
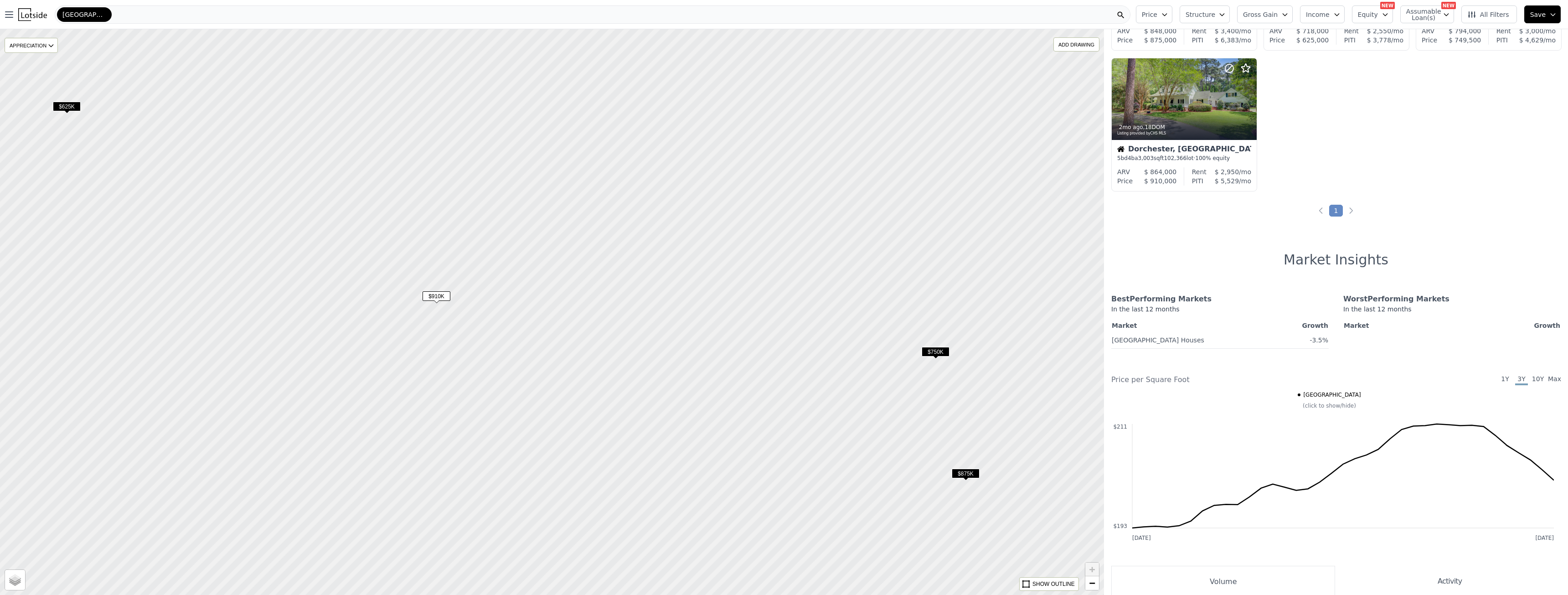
click at [462, 380] on div at bounding box center [552, 312] width 1325 height 679
click at [475, 443] on div at bounding box center [552, 312] width 1325 height 679
click at [391, 459] on div at bounding box center [552, 312] width 1325 height 679
click at [391, 455] on div at bounding box center [552, 312] width 1325 height 679
click at [363, 450] on div at bounding box center [552, 312] width 1325 height 679
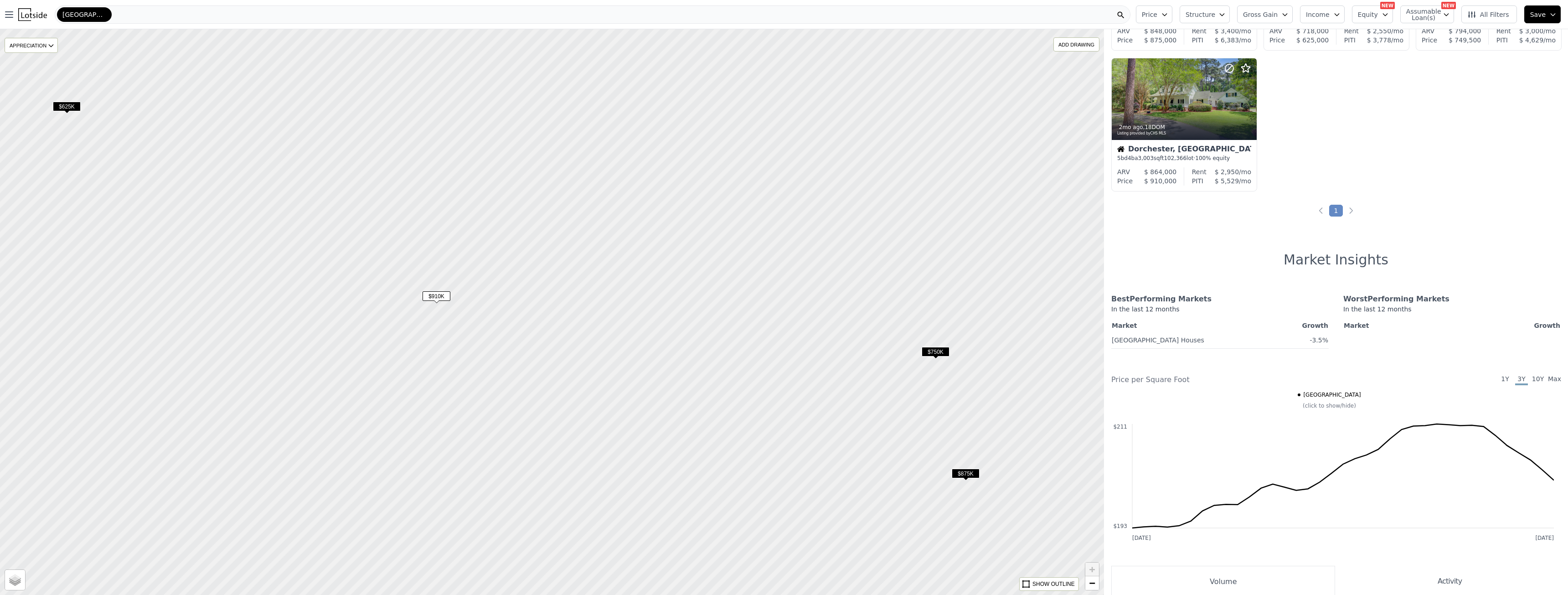
click at [363, 450] on div at bounding box center [552, 312] width 1325 height 679
drag, startPoint x: 613, startPoint y: 314, endPoint x: 752, endPoint y: 592, distance: 310.8
click at [752, 592] on div at bounding box center [552, 312] width 1325 height 679
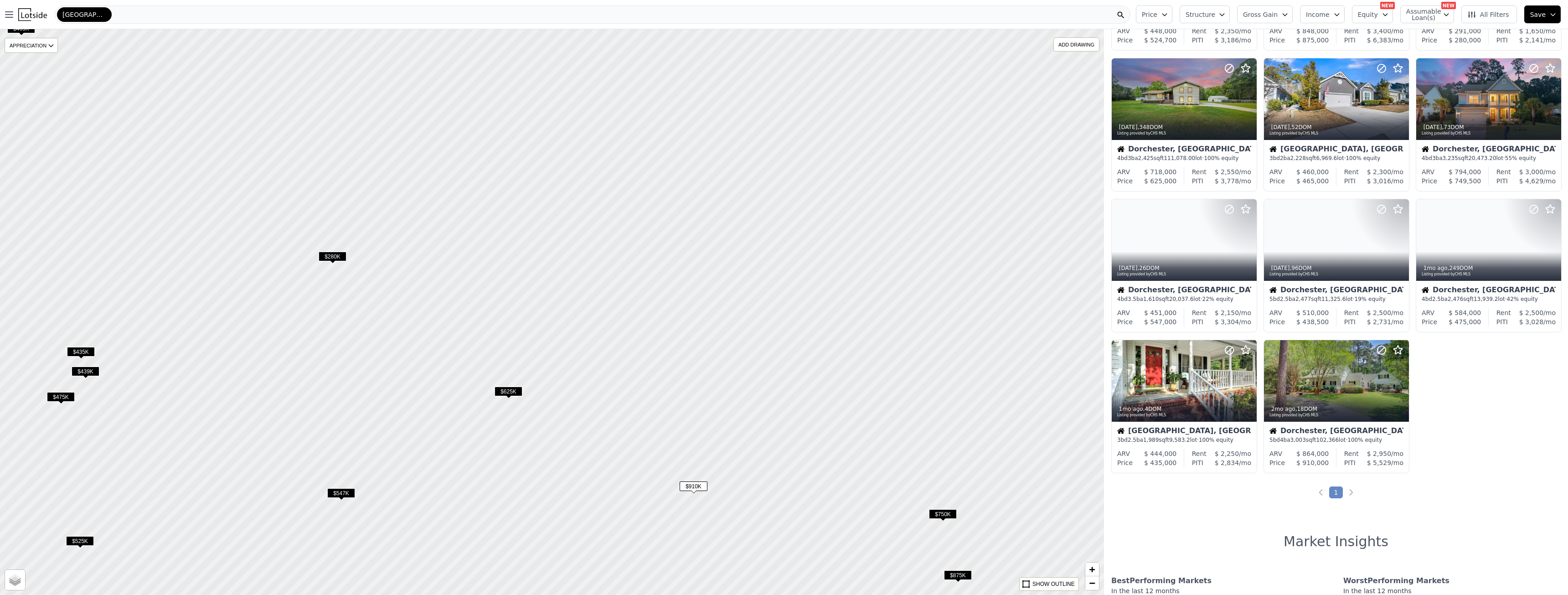
scroll to position [278, 0]
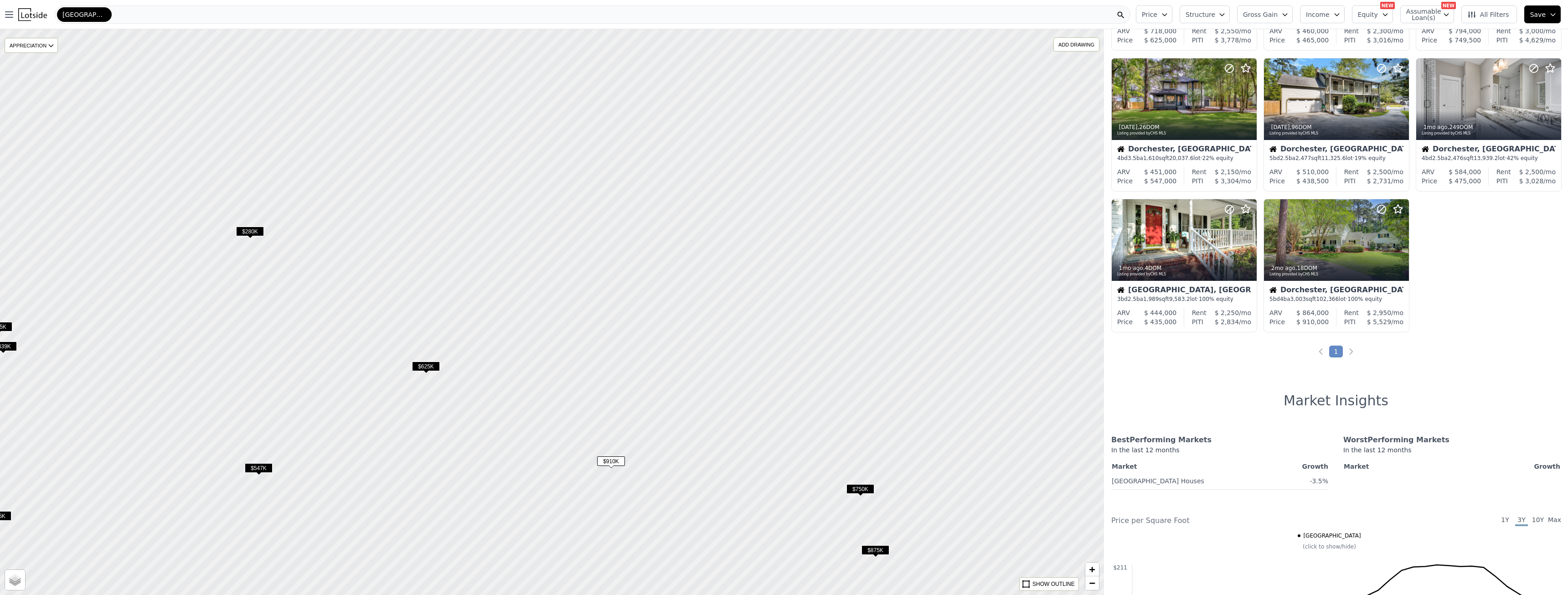
drag, startPoint x: 779, startPoint y: 456, endPoint x: 697, endPoint y: 431, distance: 85.7
click at [697, 431] on div at bounding box center [552, 312] width 1325 height 679
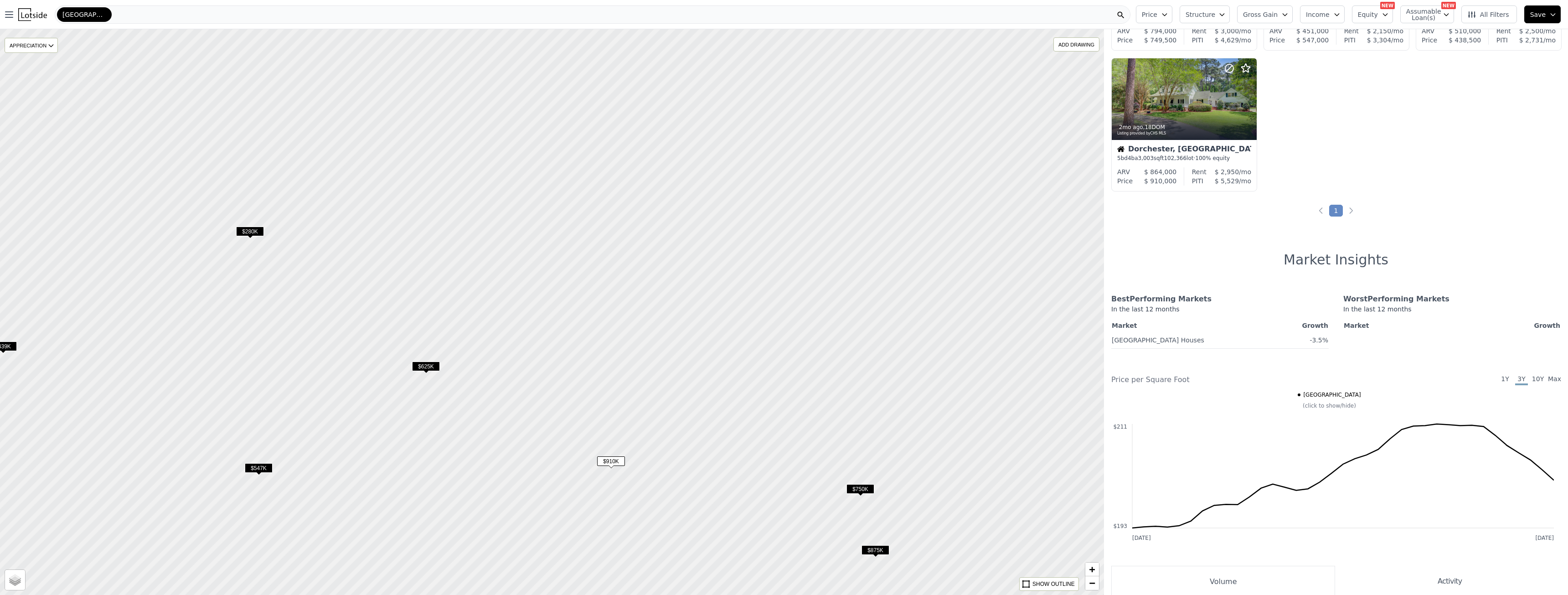
scroll to position [137, 0]
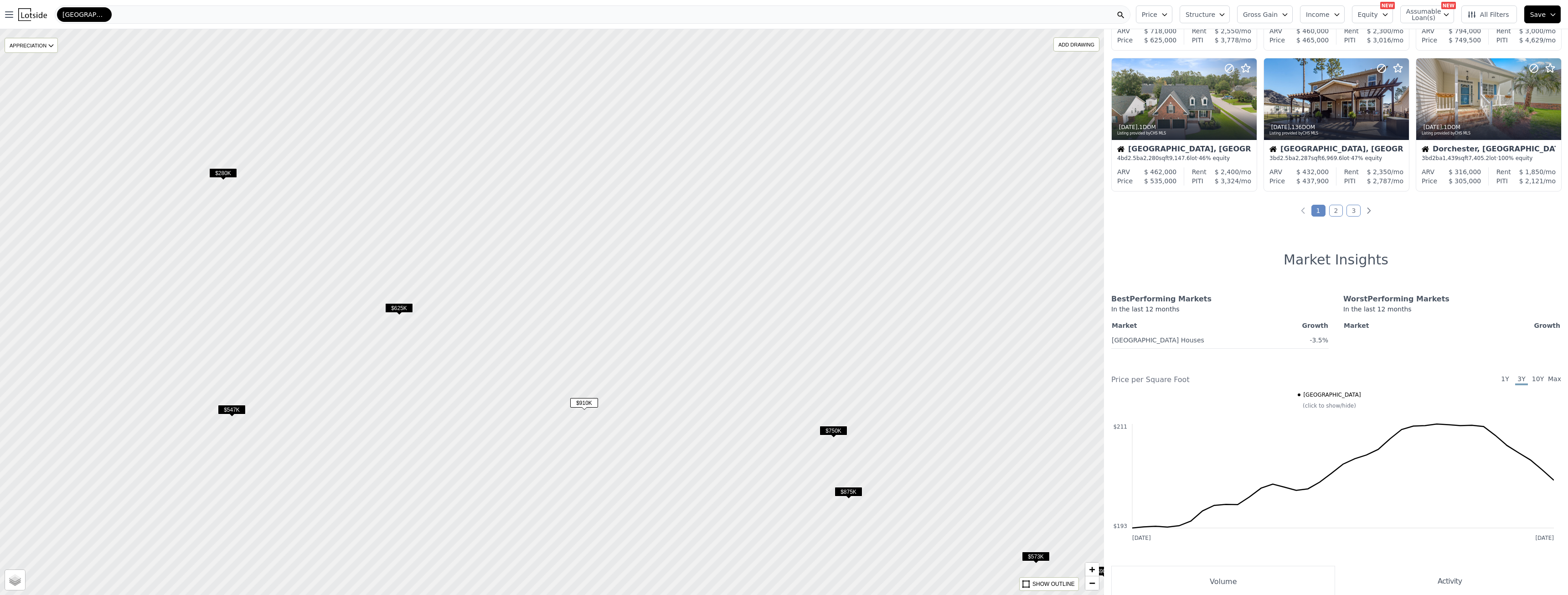
scroll to position [278, 0]
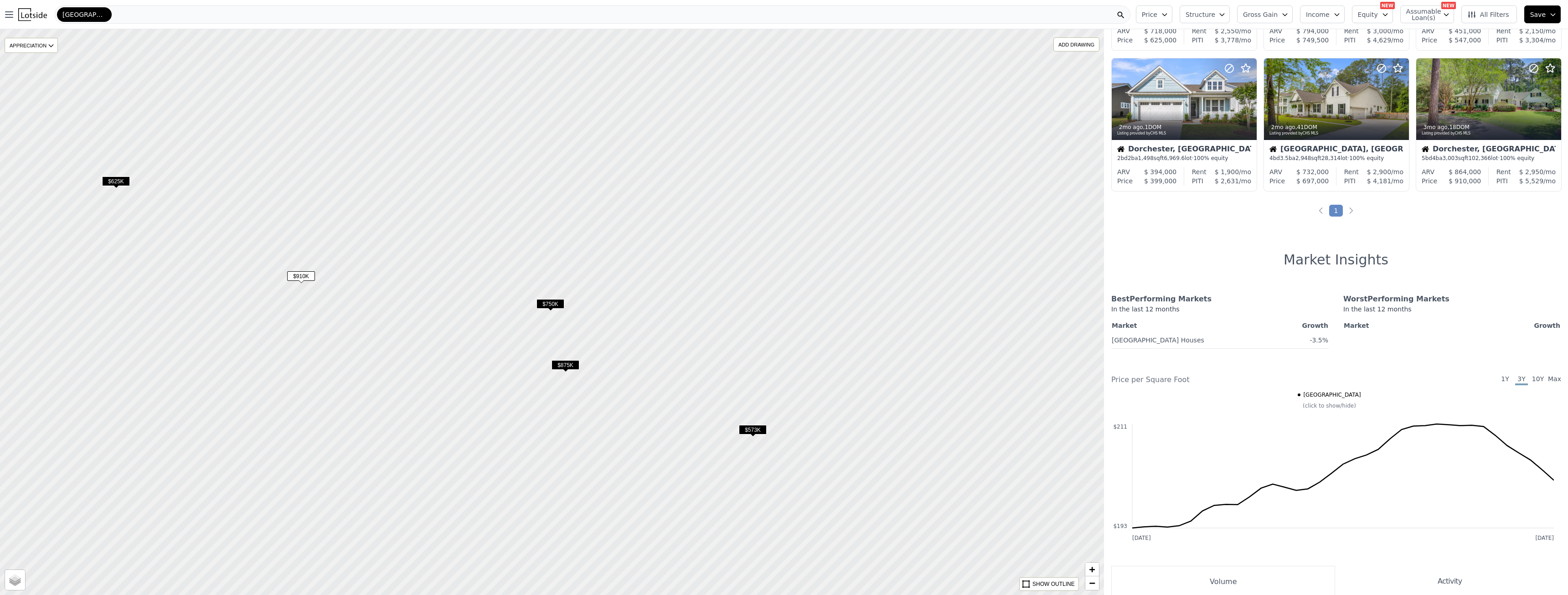
drag, startPoint x: 531, startPoint y: 510, endPoint x: 248, endPoint y: 383, distance: 310.2
click at [248, 383] on div at bounding box center [551, 312] width 1325 height 679
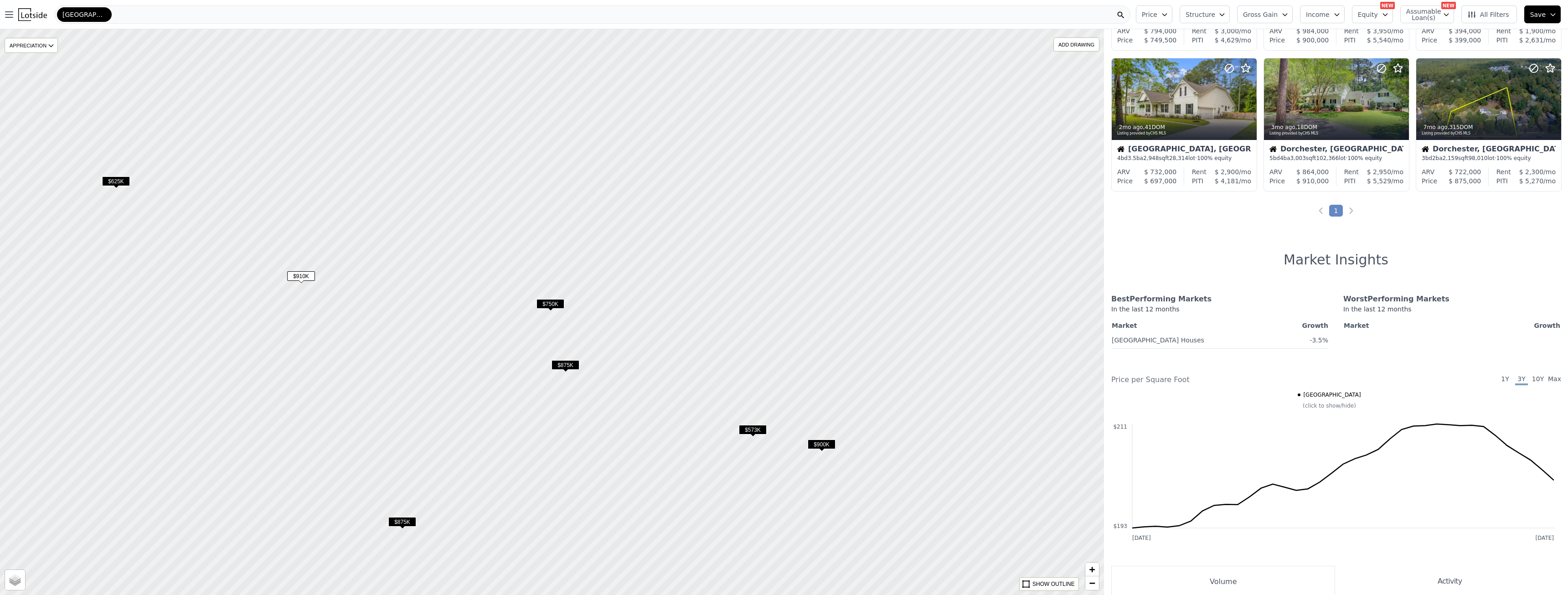
scroll to position [137, 0]
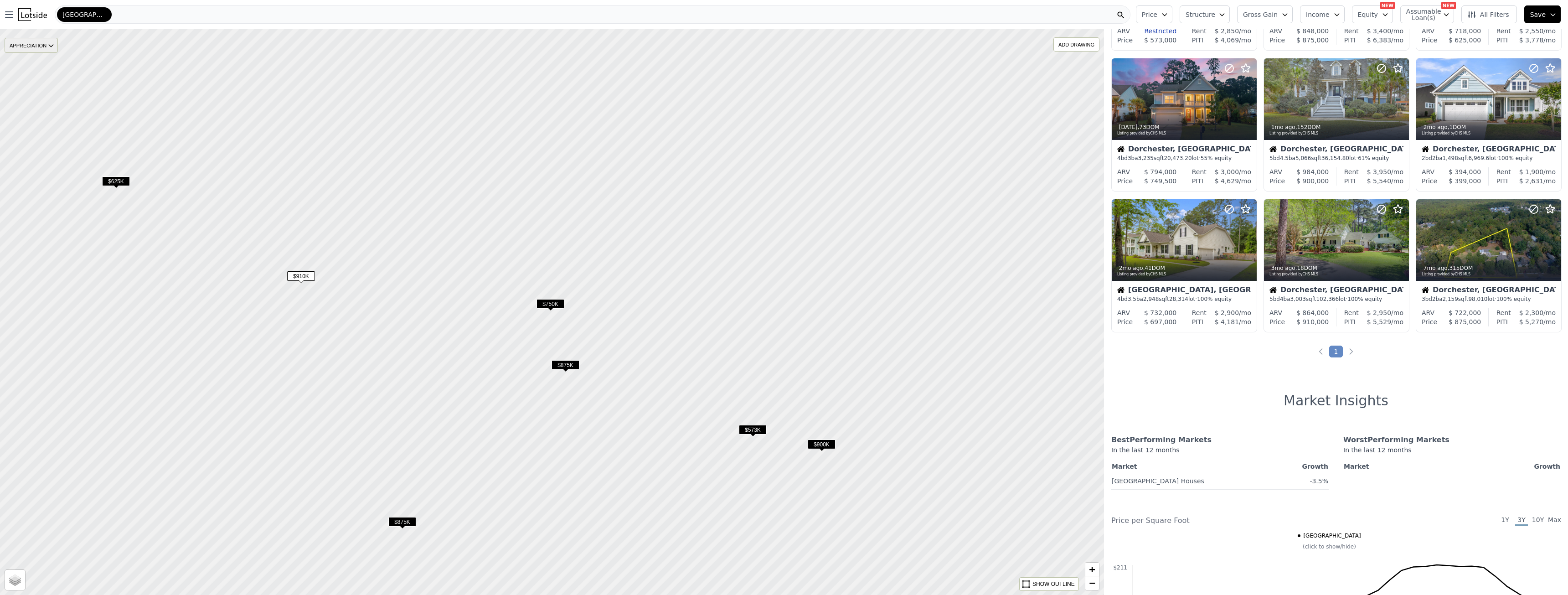
click at [47, 47] on div "APPRECIATION" at bounding box center [31, 45] width 53 height 15
click at [50, 73] on div "3M" at bounding box center [38, 73] width 27 height 13
click at [0, 13] on div "Open main menu [GEOGRAPHIC_DATA]" at bounding box center [566, 14] width 1132 height 19
click at [4, 15] on icon "button" at bounding box center [9, 14] width 11 height 11
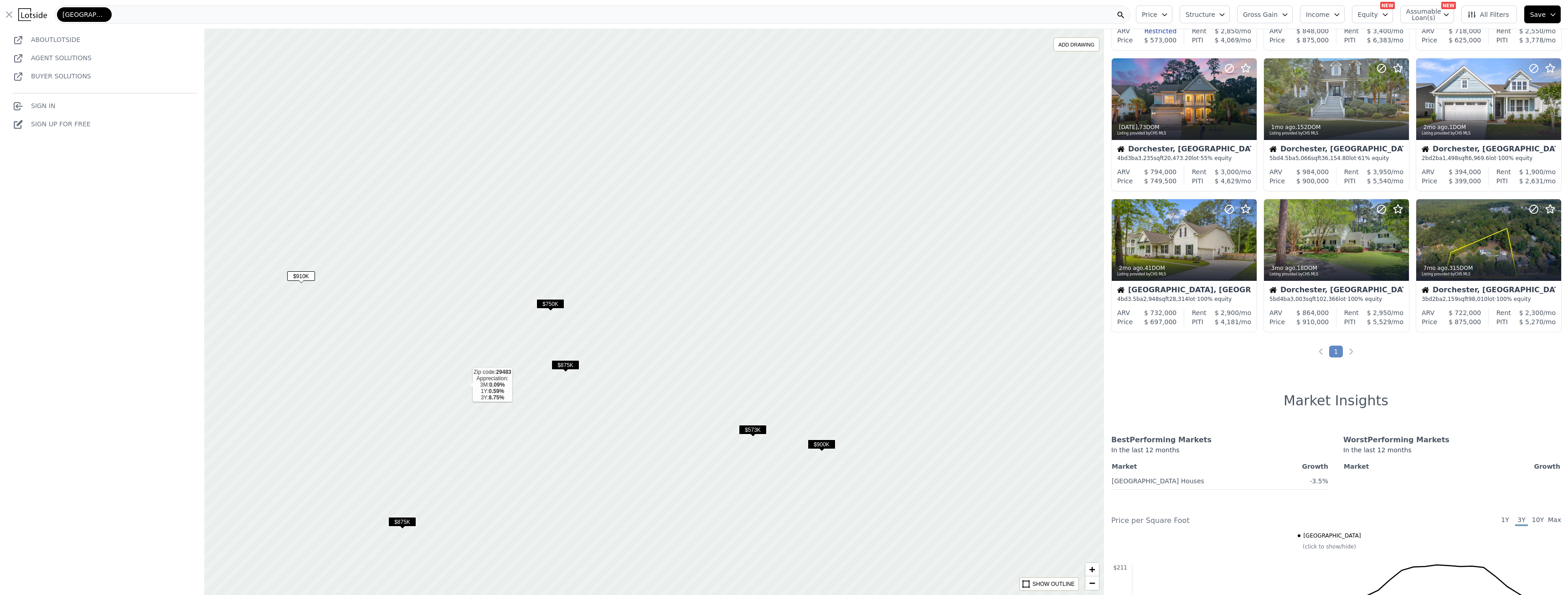
click at [465, 385] on icon at bounding box center [551, 312] width 1325 height 679
click at [7, 16] on icon "button" at bounding box center [9, 14] width 5 height 5
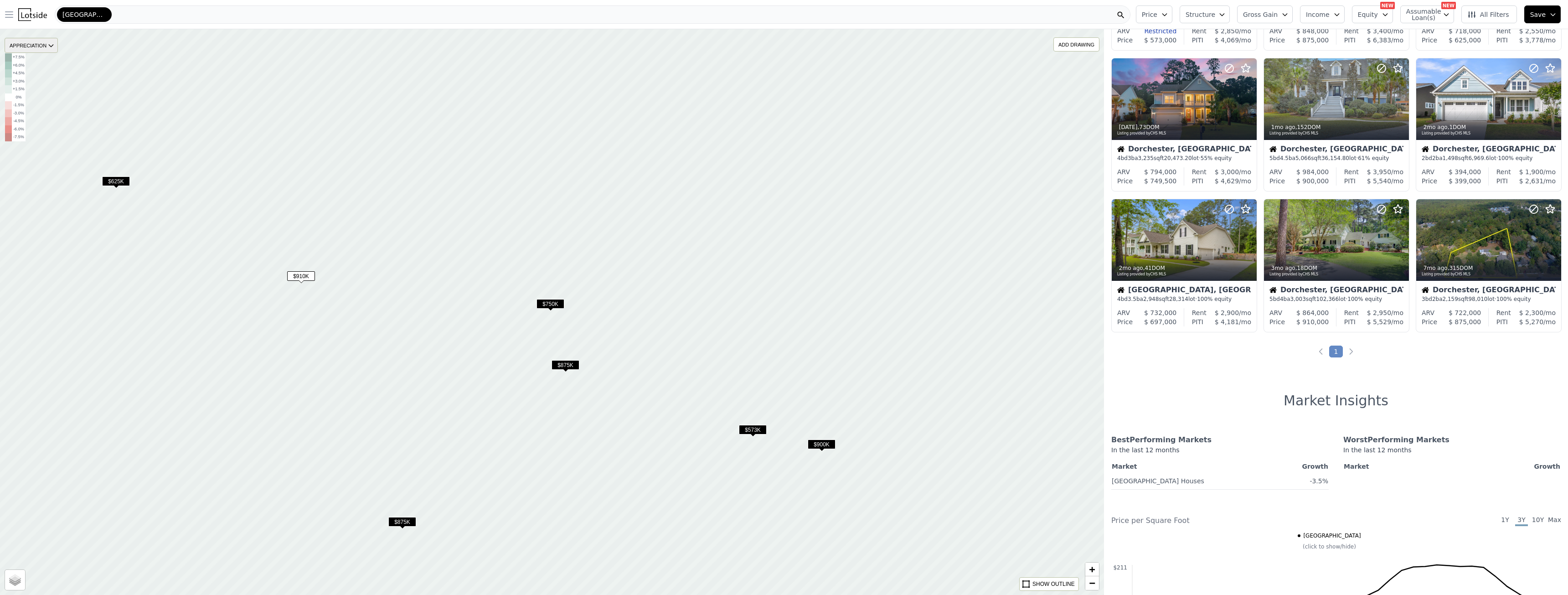
click at [53, 50] on icon at bounding box center [51, 46] width 7 height 7
click at [47, 59] on div "None" at bounding box center [38, 60] width 27 height 13
click at [824, 446] on span "$900K" at bounding box center [822, 444] width 28 height 10
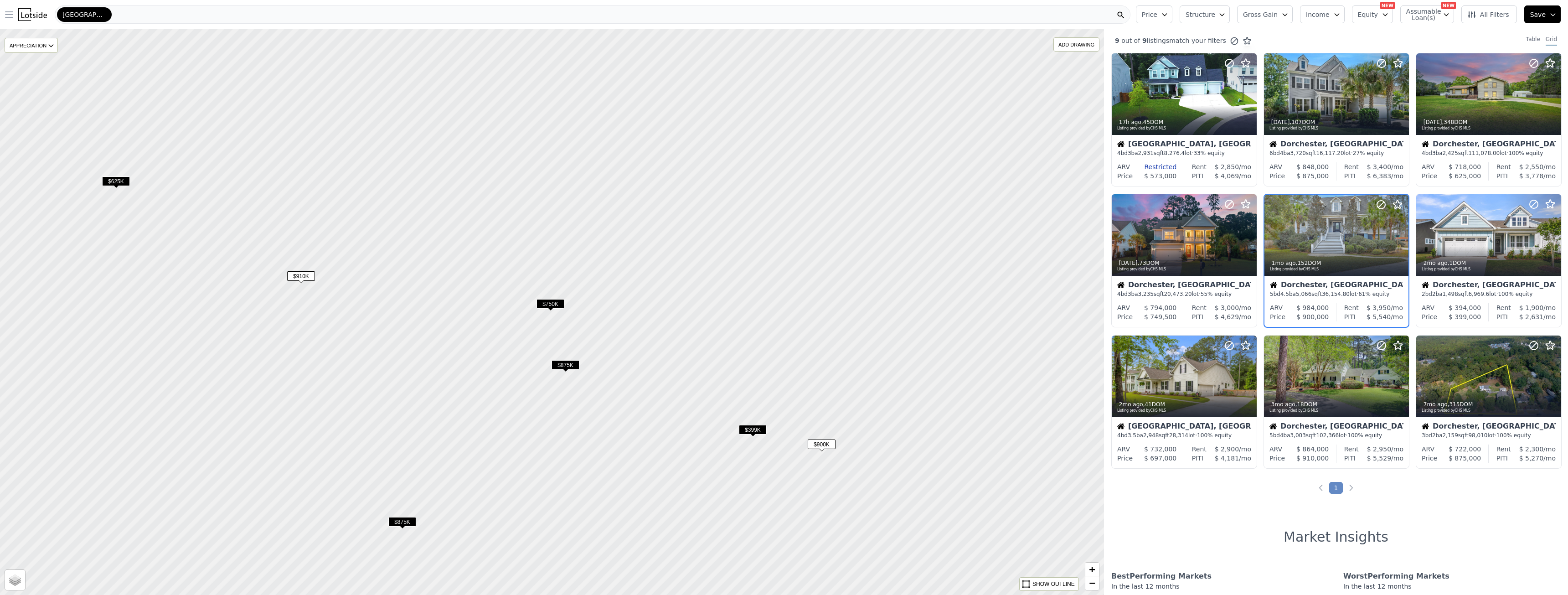
scroll to position [0, 0]
click at [1347, 490] on icon "Next page" at bounding box center [1351, 488] width 9 height 9
click at [304, 278] on span "$910K" at bounding box center [301, 276] width 28 height 10
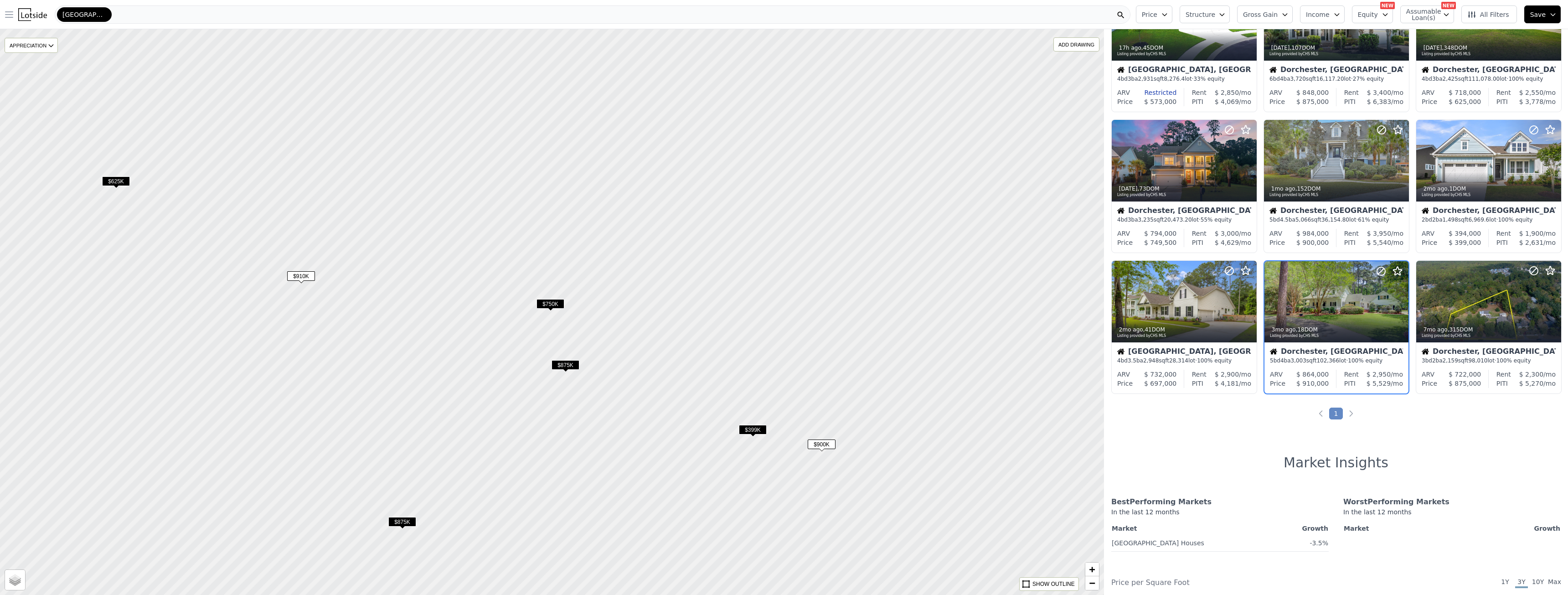
scroll to position [75, 0]
click at [1354, 304] on div at bounding box center [1379, 289] width 58 height 58
